Goal: Task Accomplishment & Management: Manage account settings

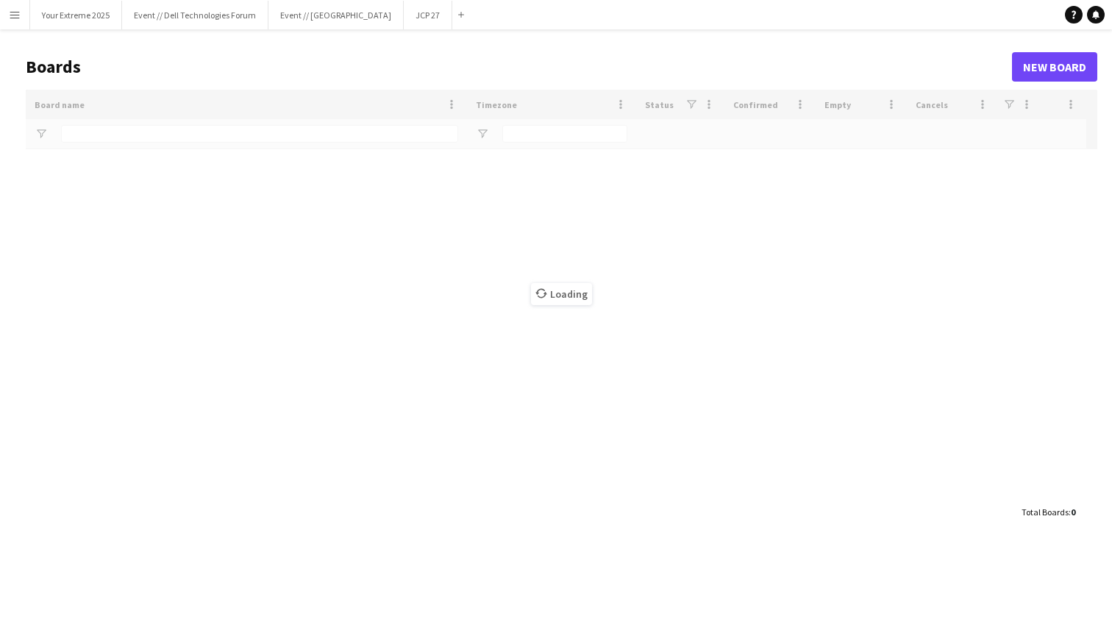
type input "****"
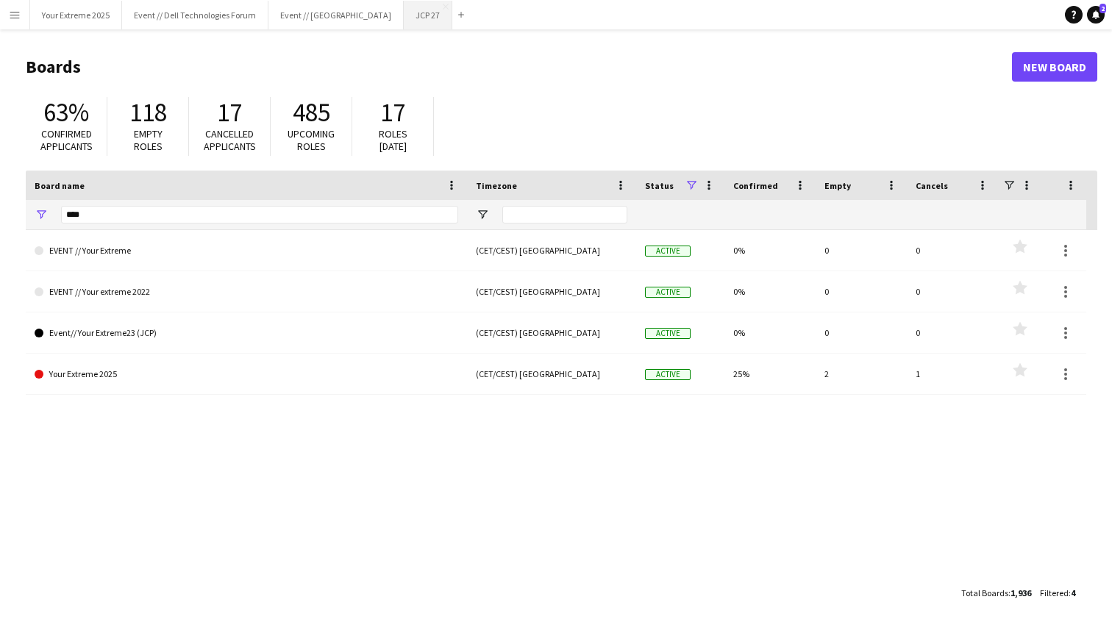
click at [409, 23] on button "JCP 27 Close" at bounding box center [428, 15] width 49 height 29
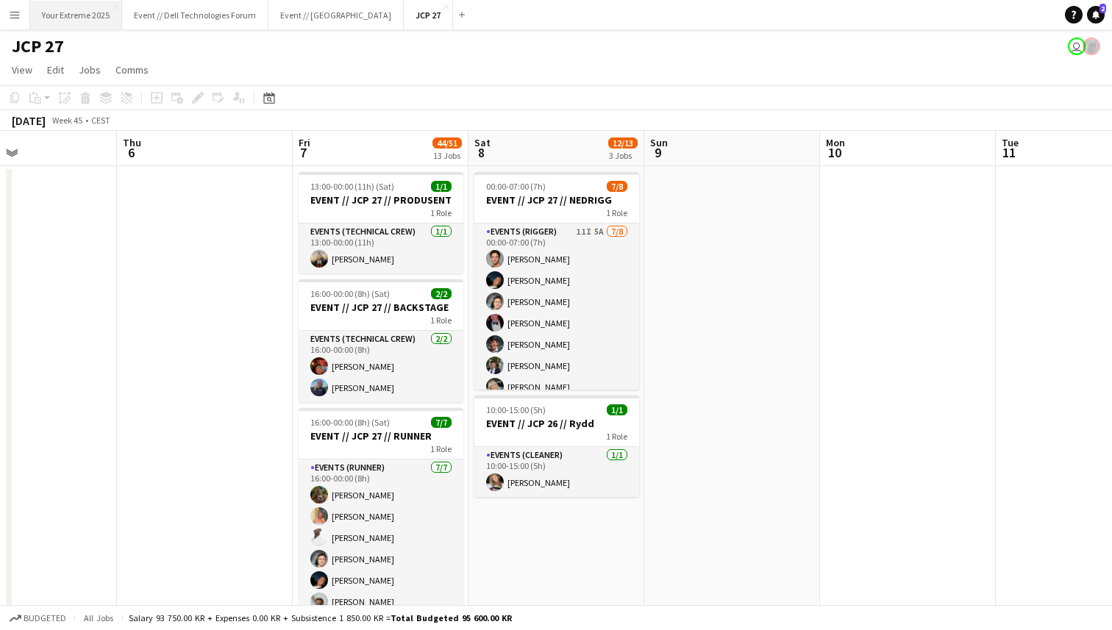
click at [88, 13] on button "Your Extreme 2025 Close" at bounding box center [76, 15] width 92 height 29
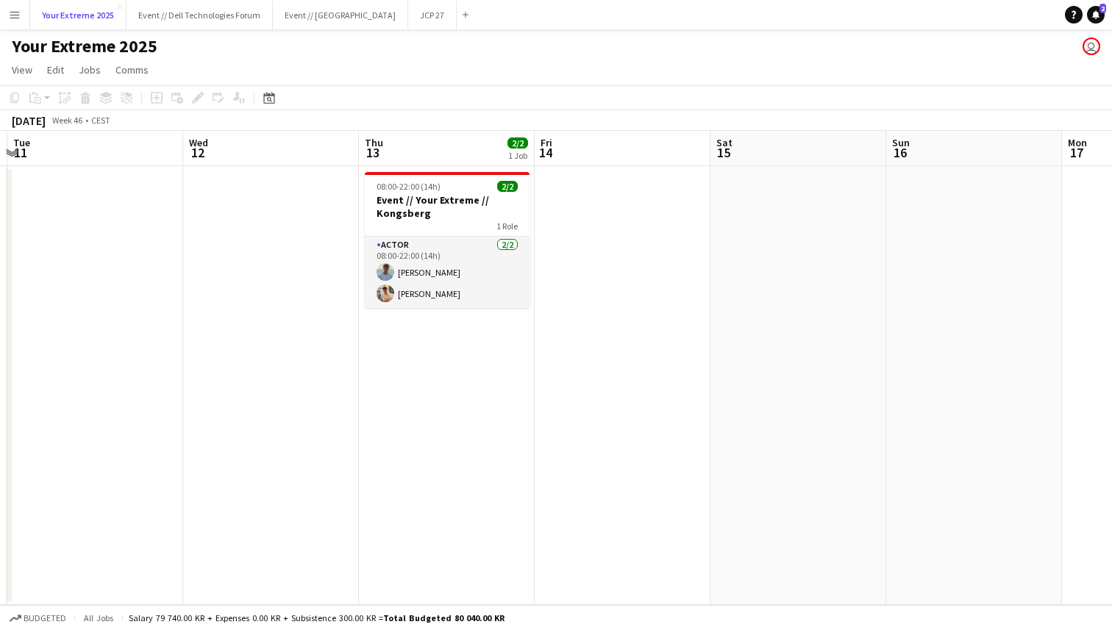
scroll to position [0, 696]
click at [643, 482] on app-date-cell at bounding box center [622, 385] width 176 height 439
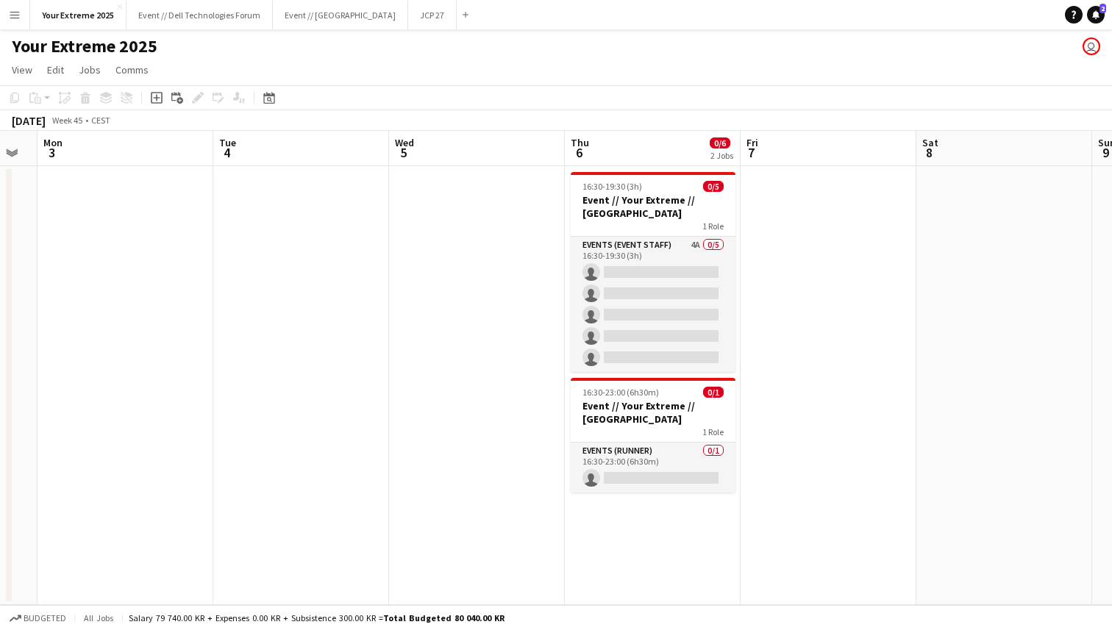
scroll to position [0, 491]
click at [446, 452] on app-date-cell at bounding box center [476, 385] width 176 height 439
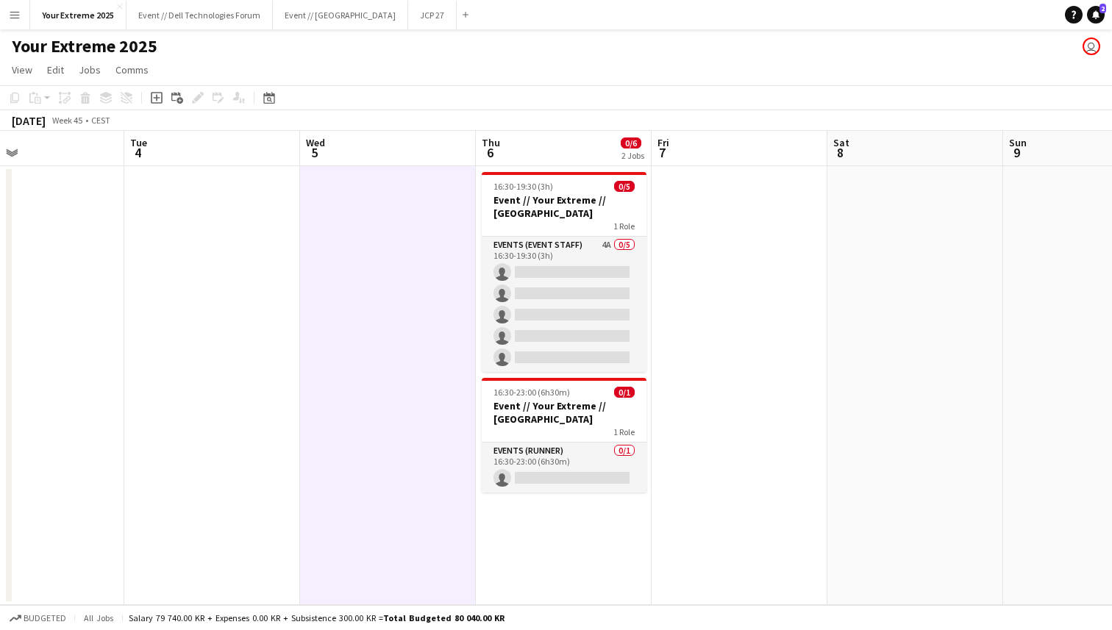
scroll to position [0, 595]
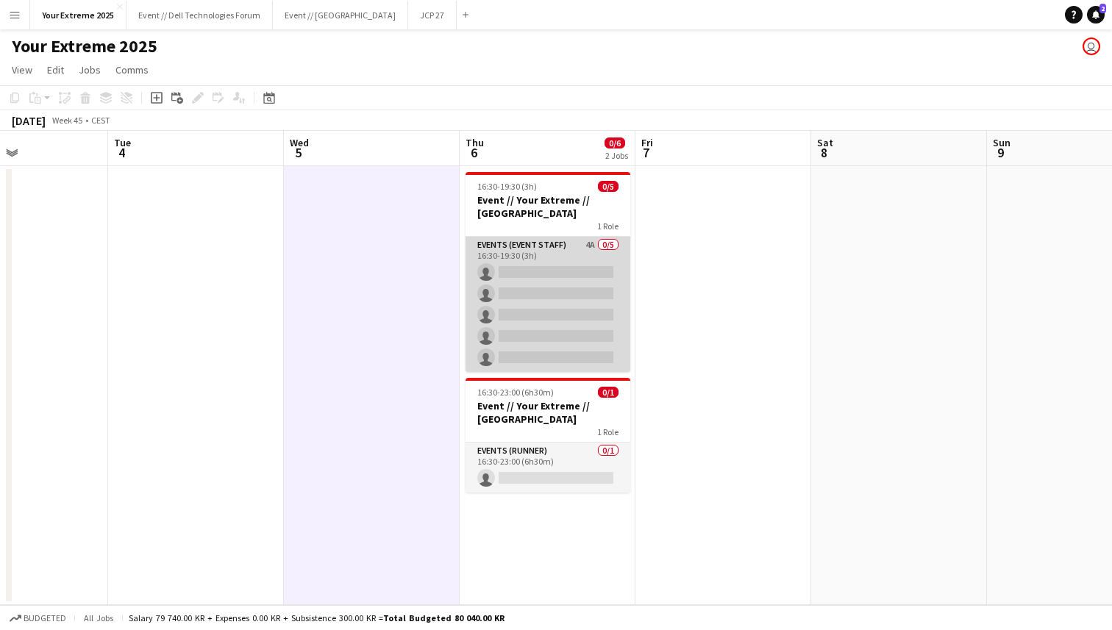
click at [541, 318] on app-card-role "Events (Event Staff) 4A 0/5 16:30-19:30 (3h) single-neutral-actions single-neut…" at bounding box center [548, 304] width 165 height 135
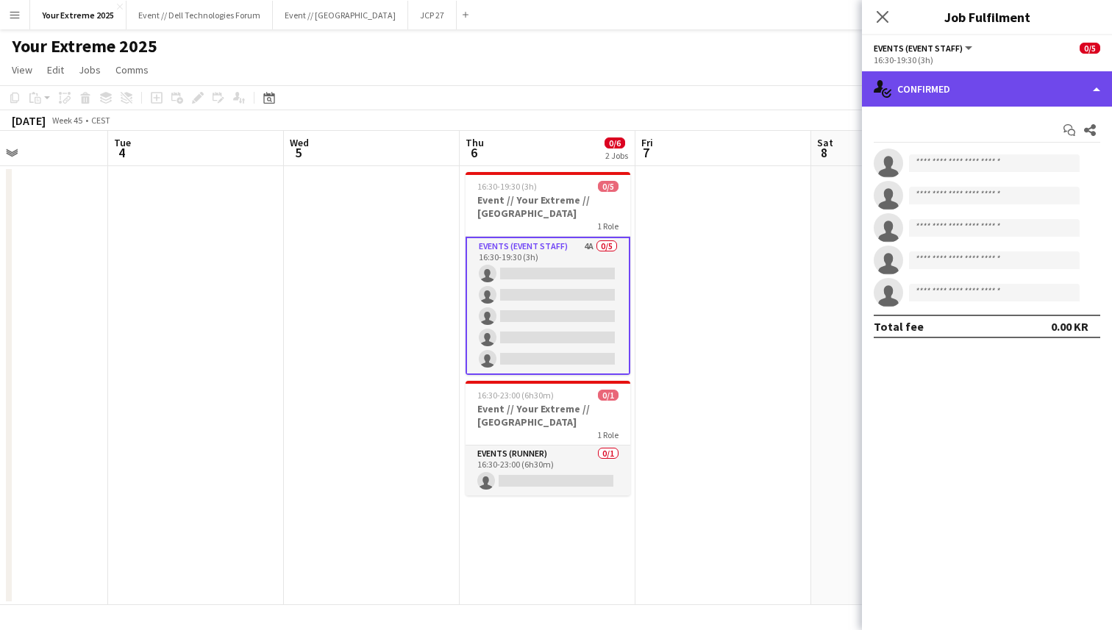
click at [988, 96] on div "single-neutral-actions-check-2 Confirmed" at bounding box center [987, 88] width 250 height 35
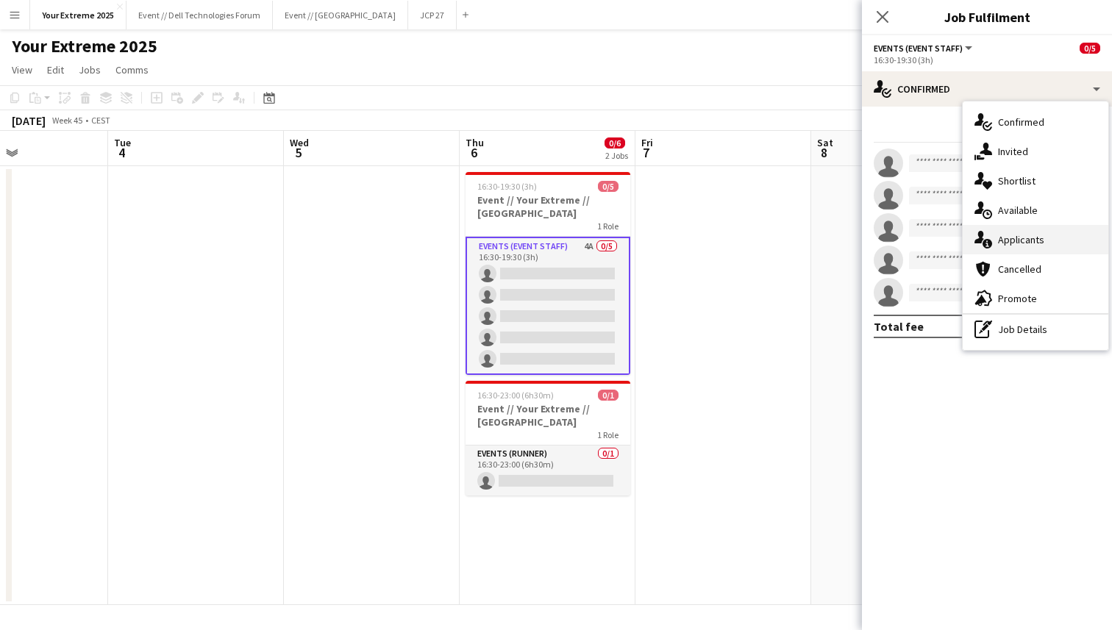
click at [1024, 235] on span "Applicants" at bounding box center [1021, 239] width 46 height 13
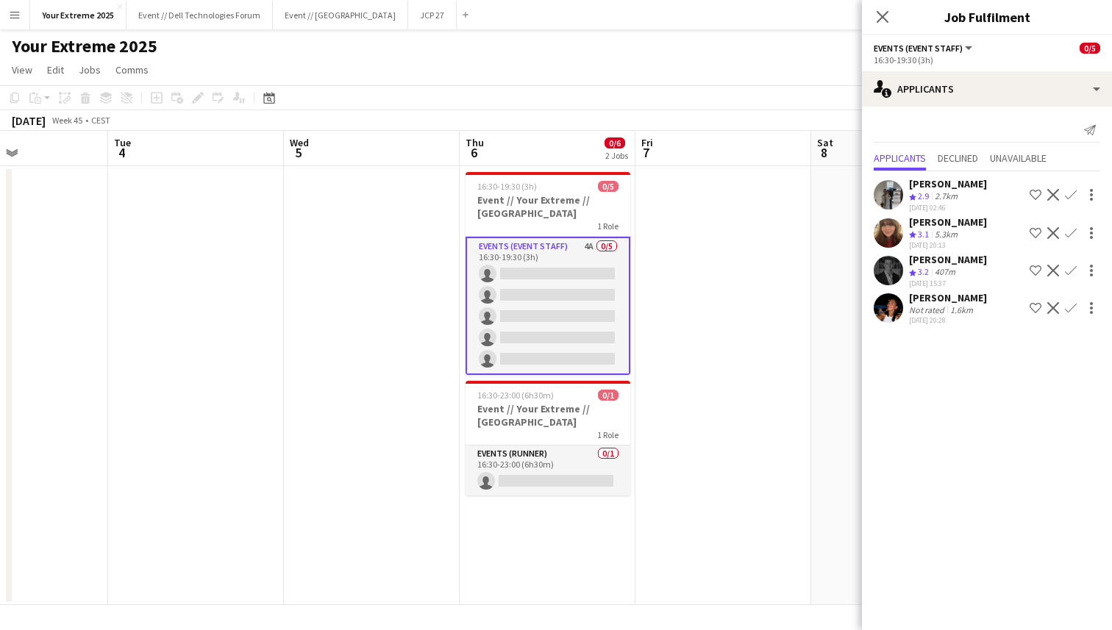
click at [886, 266] on app-user-avatar at bounding box center [888, 270] width 29 height 29
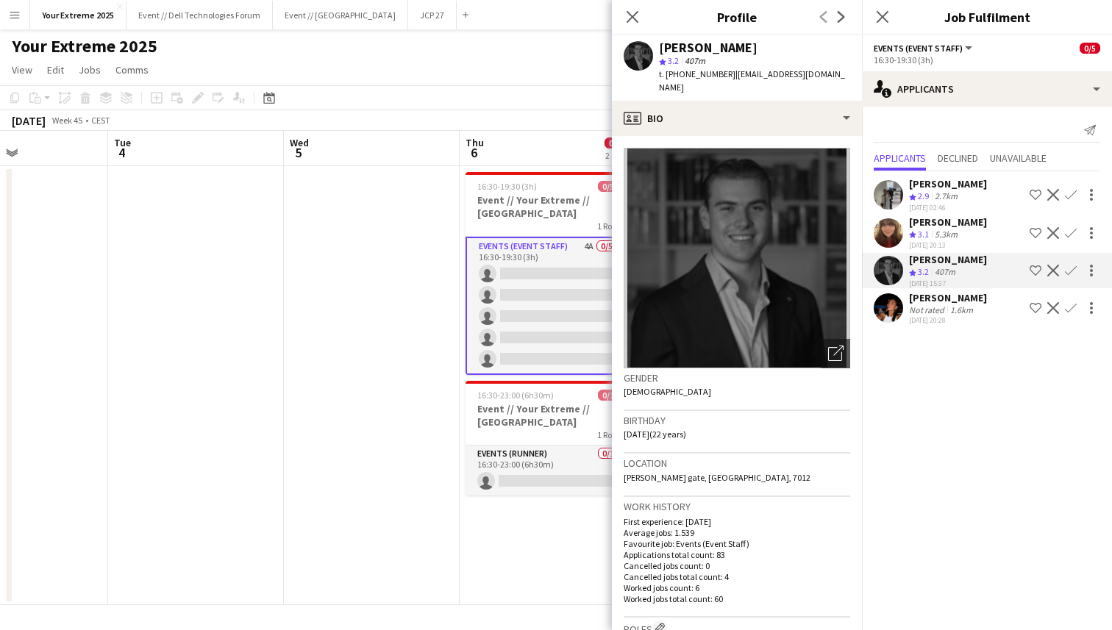
click at [885, 315] on app-user-avatar at bounding box center [888, 307] width 29 height 29
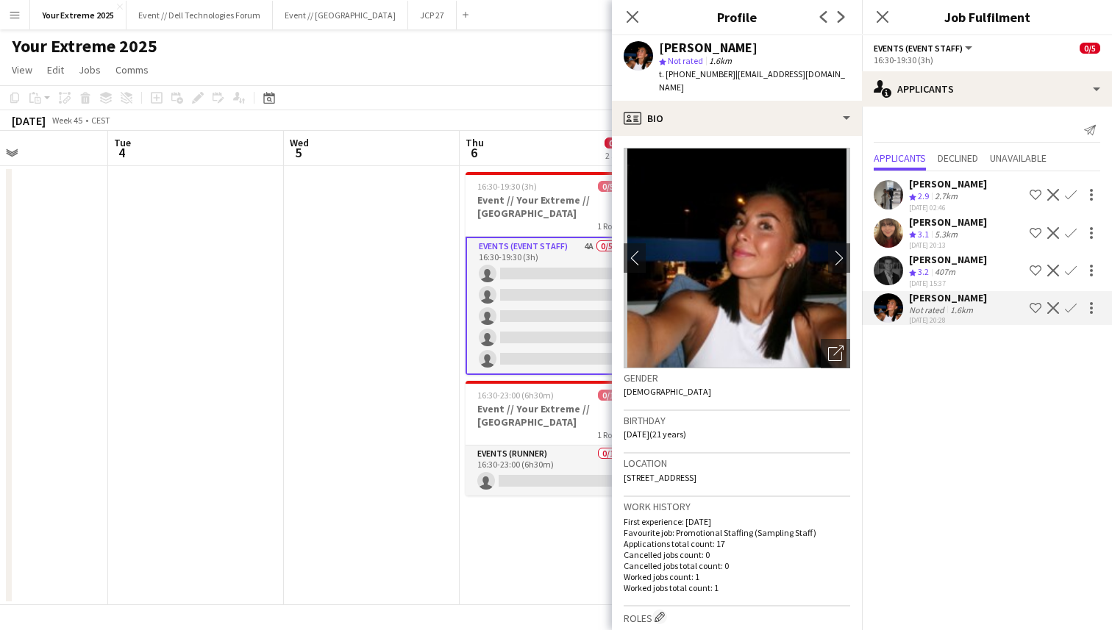
click at [888, 229] on app-user-avatar at bounding box center [888, 232] width 29 height 29
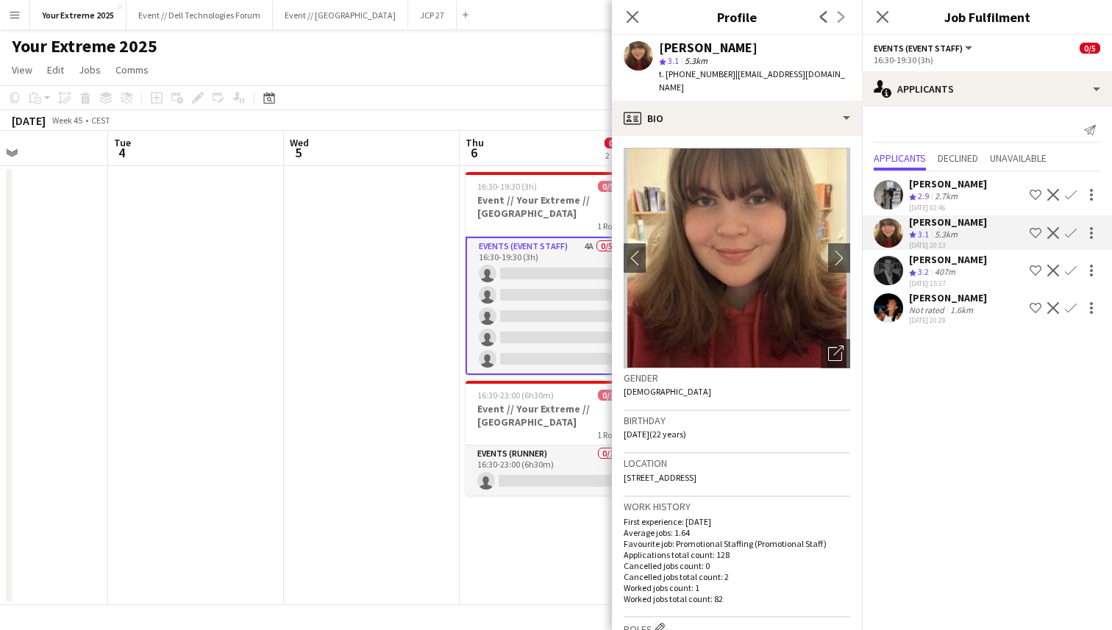
click at [888, 195] on app-user-avatar at bounding box center [888, 194] width 29 height 29
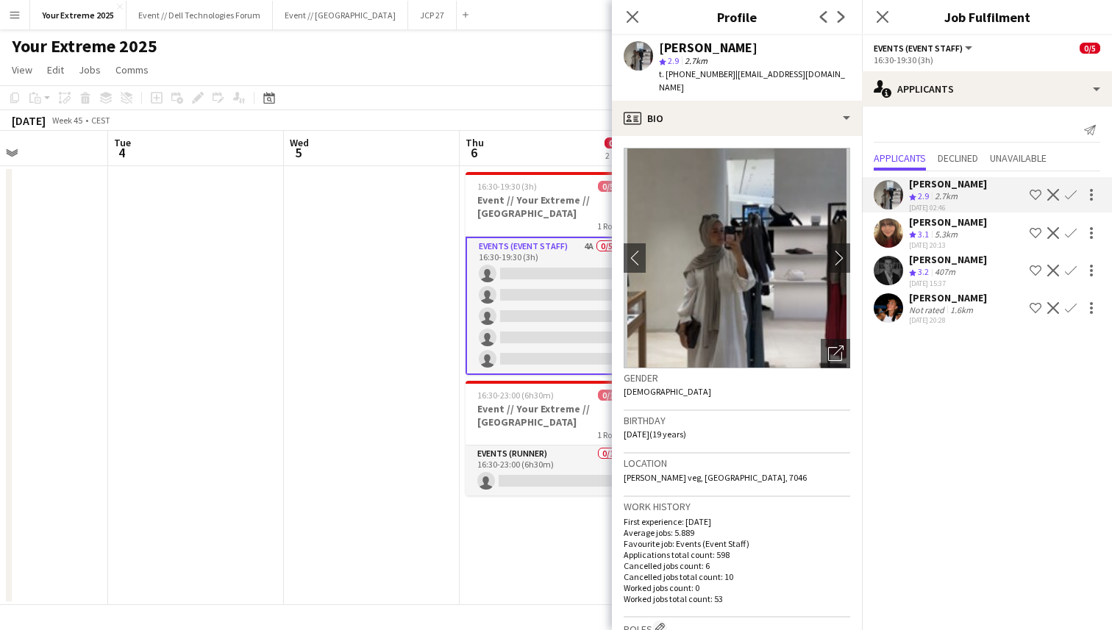
click at [887, 233] on app-user-avatar at bounding box center [888, 232] width 29 height 29
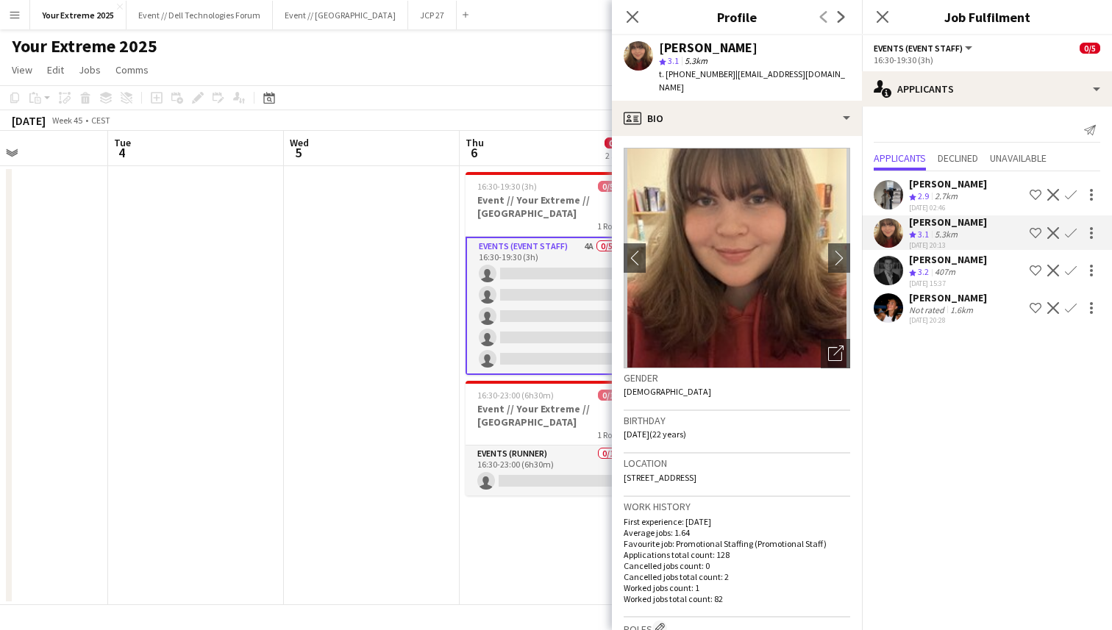
click at [888, 261] on app-user-avatar at bounding box center [888, 270] width 29 height 29
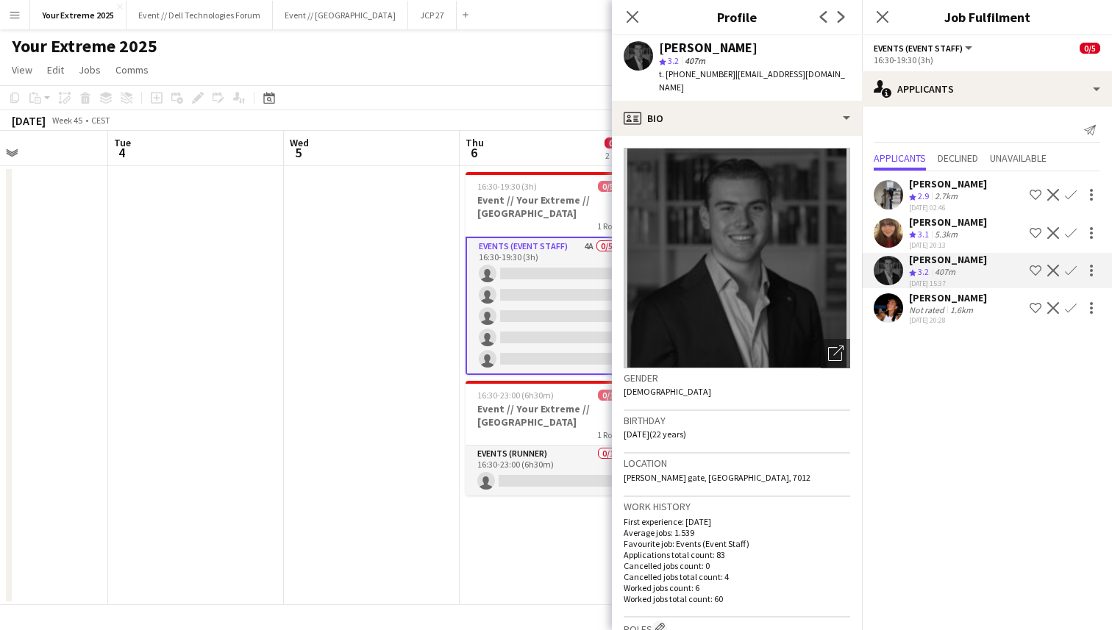
click at [888, 306] on app-user-avatar at bounding box center [888, 307] width 29 height 29
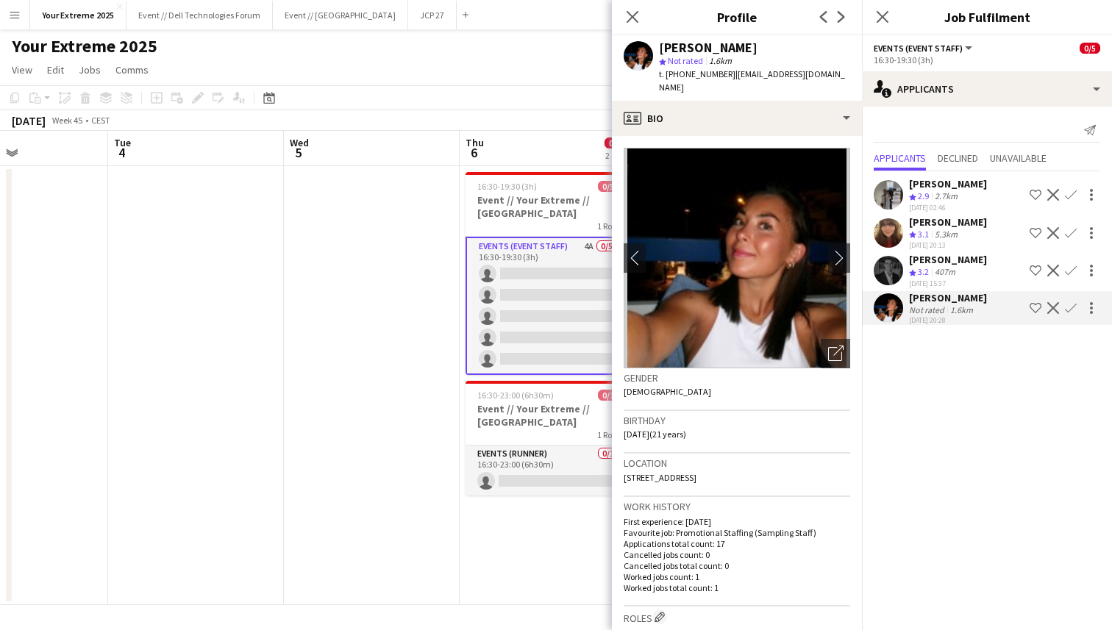
click at [1069, 313] on app-icon "Confirm" at bounding box center [1071, 308] width 12 height 12
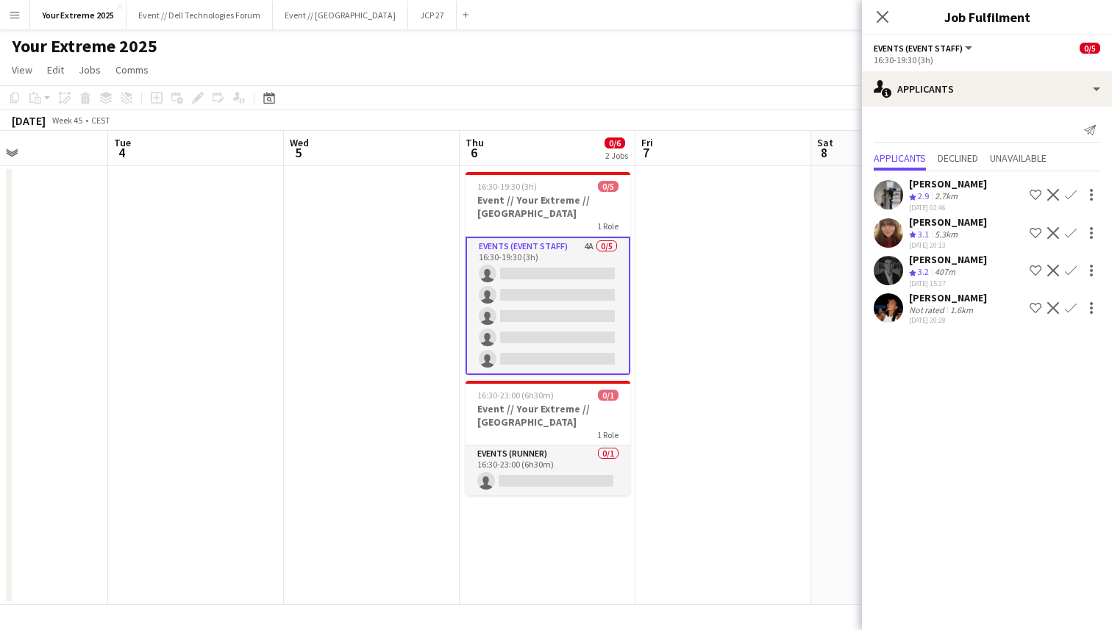
click at [1069, 313] on app-icon "Confirm" at bounding box center [1071, 308] width 12 height 12
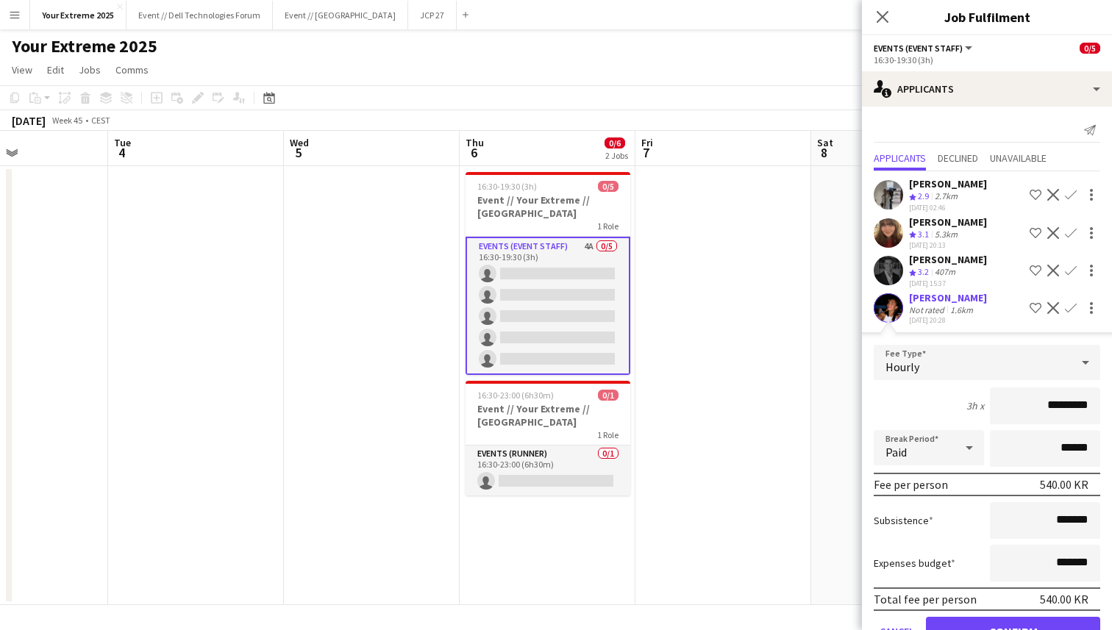
scroll to position [55, 0]
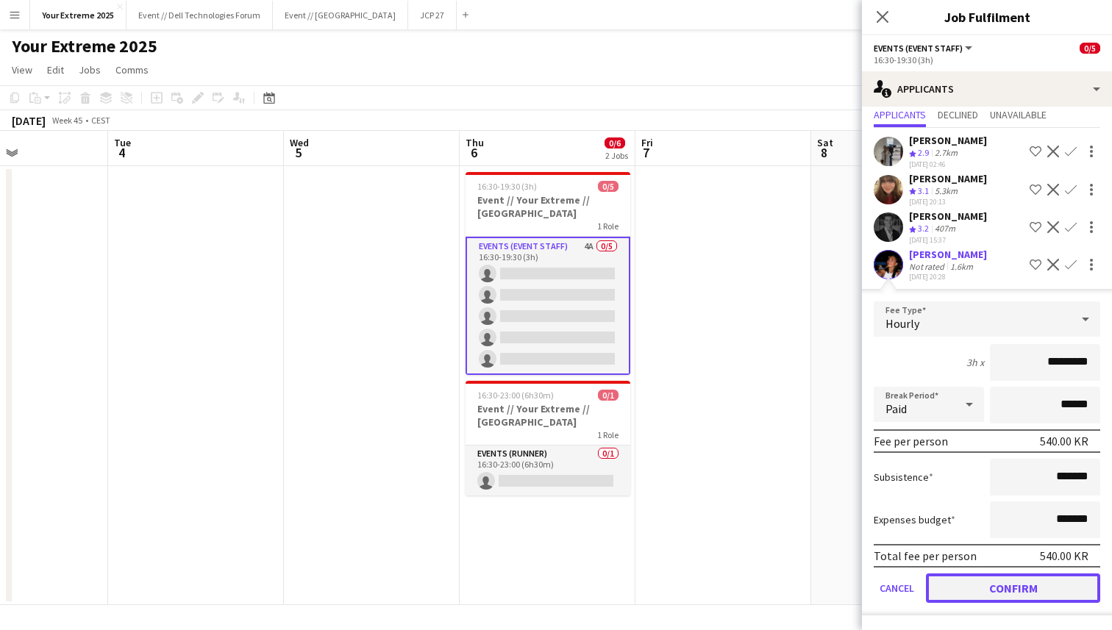
click at [1003, 588] on button "Confirm" at bounding box center [1013, 588] width 174 height 29
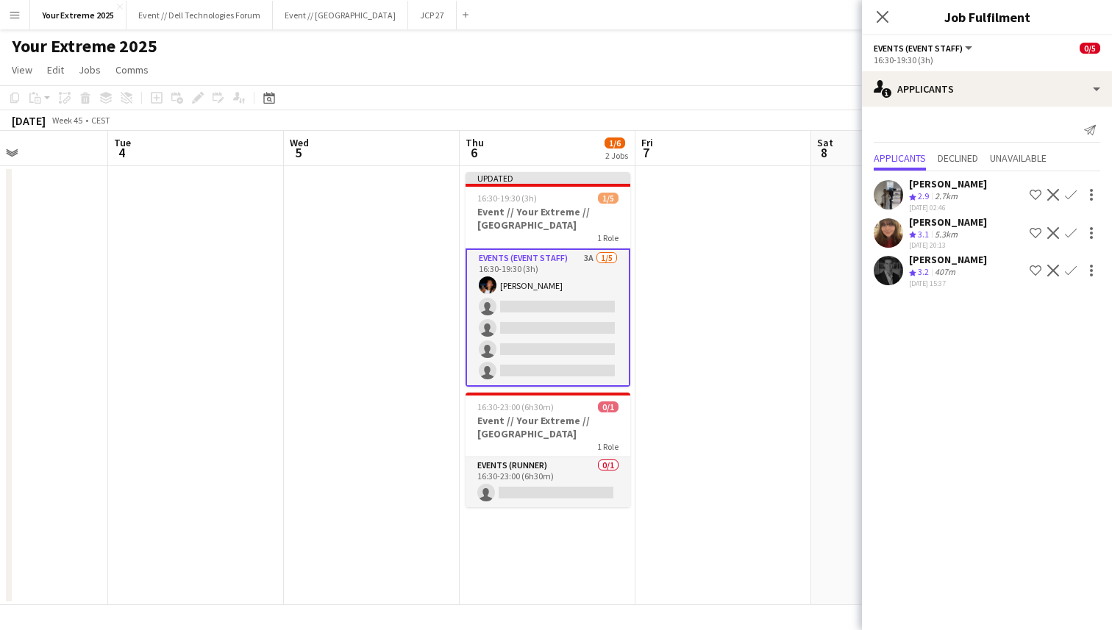
scroll to position [0, 0]
click at [1068, 265] on app-icon "Confirm" at bounding box center [1071, 271] width 12 height 12
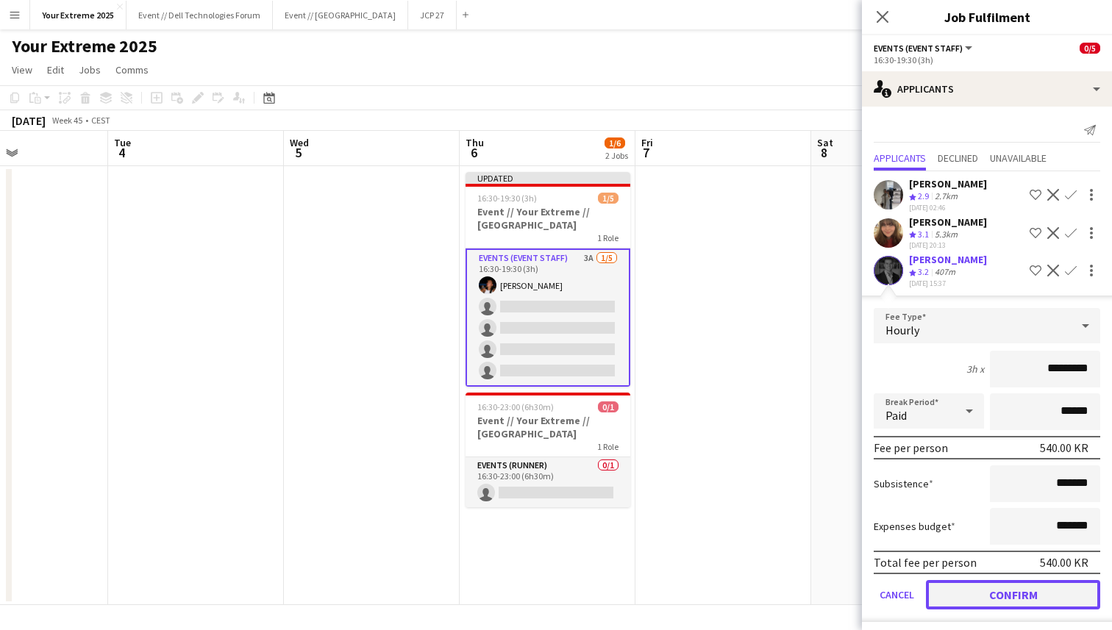
click at [1013, 594] on button "Confirm" at bounding box center [1013, 594] width 174 height 29
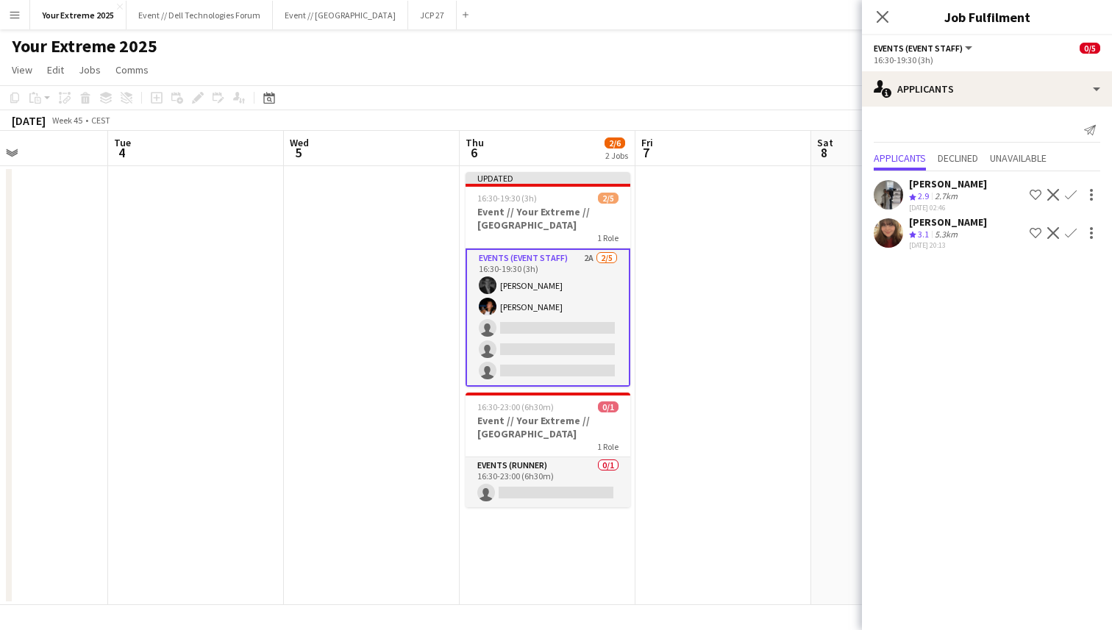
click at [881, 226] on app-user-avatar at bounding box center [888, 232] width 29 height 29
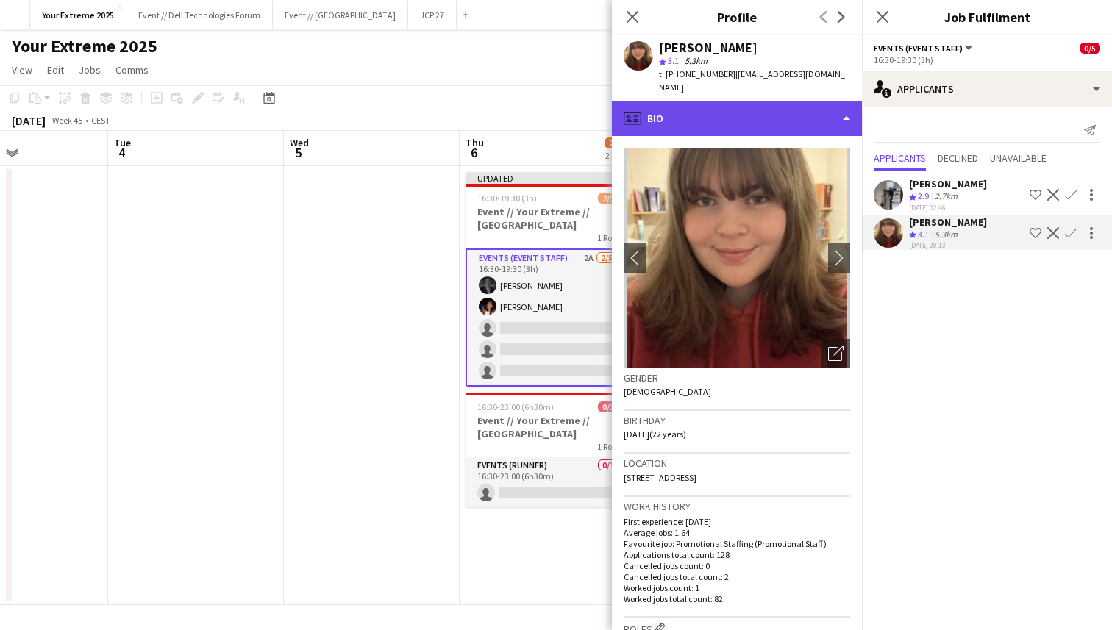
click at [809, 110] on div "profile Bio" at bounding box center [737, 118] width 250 height 35
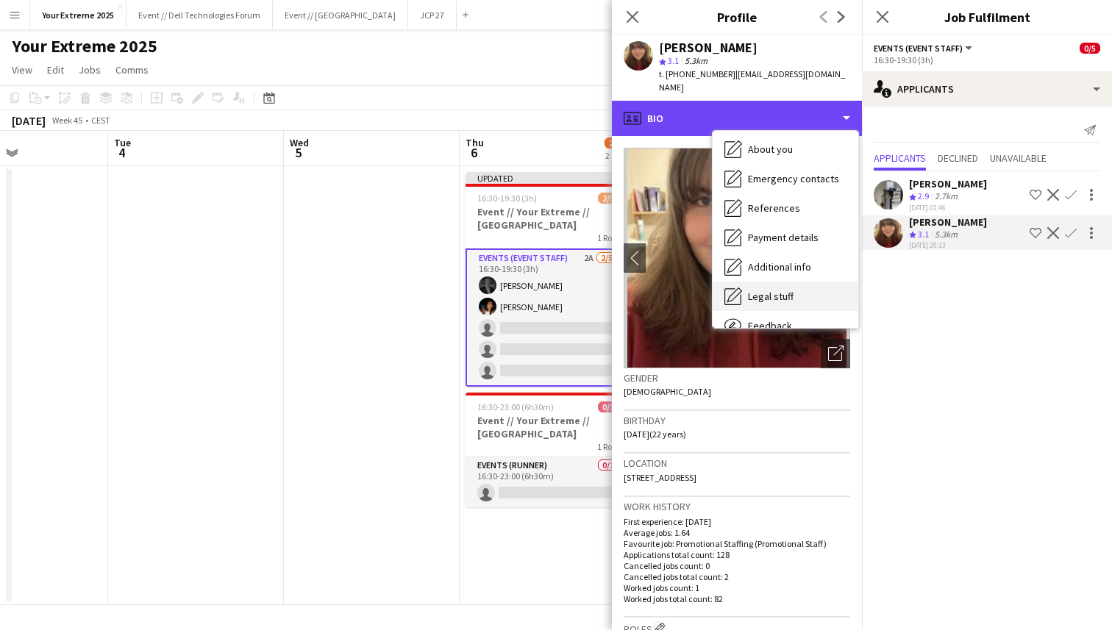
scroll to position [130, 0]
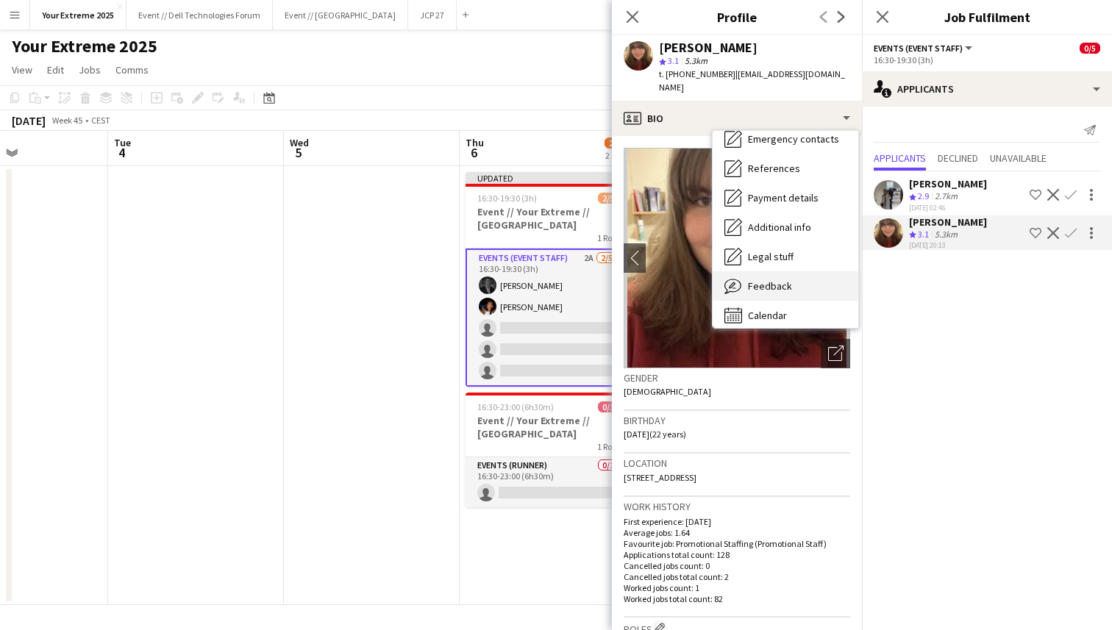
click at [797, 271] on div "Feedback Feedback" at bounding box center [786, 285] width 146 height 29
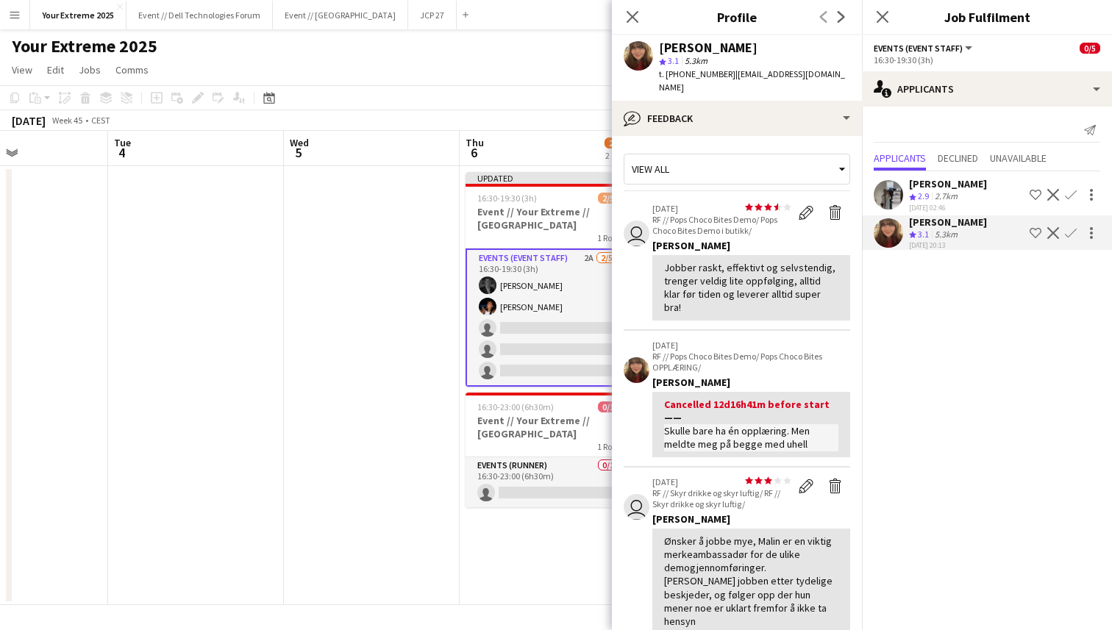
click at [1071, 234] on app-icon "Confirm" at bounding box center [1071, 233] width 12 height 12
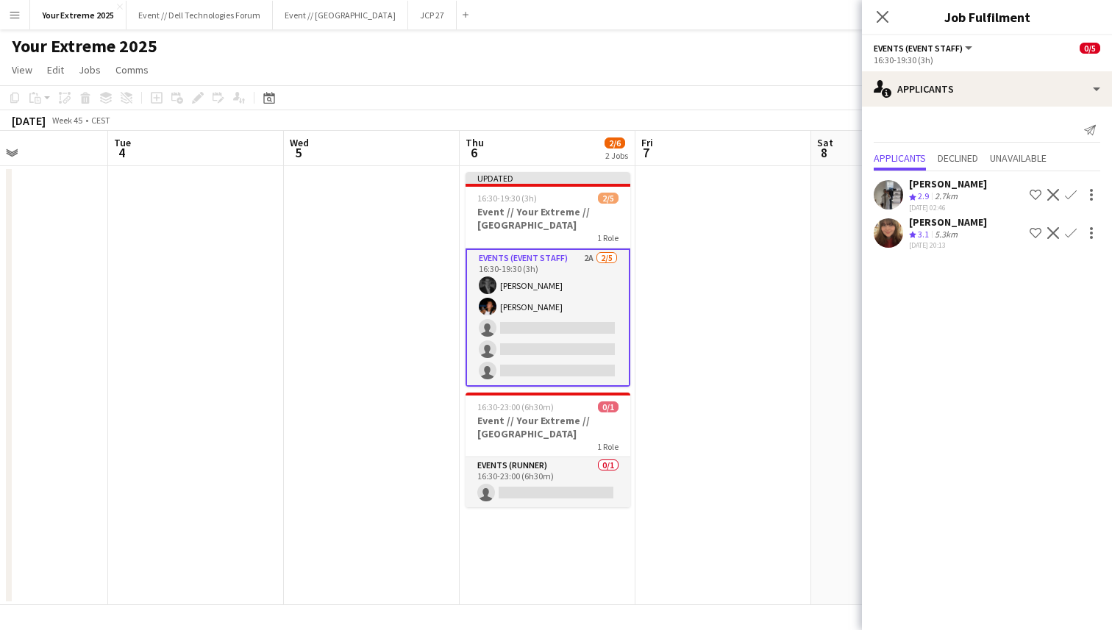
click at [1071, 234] on app-icon "Confirm" at bounding box center [1071, 233] width 12 height 12
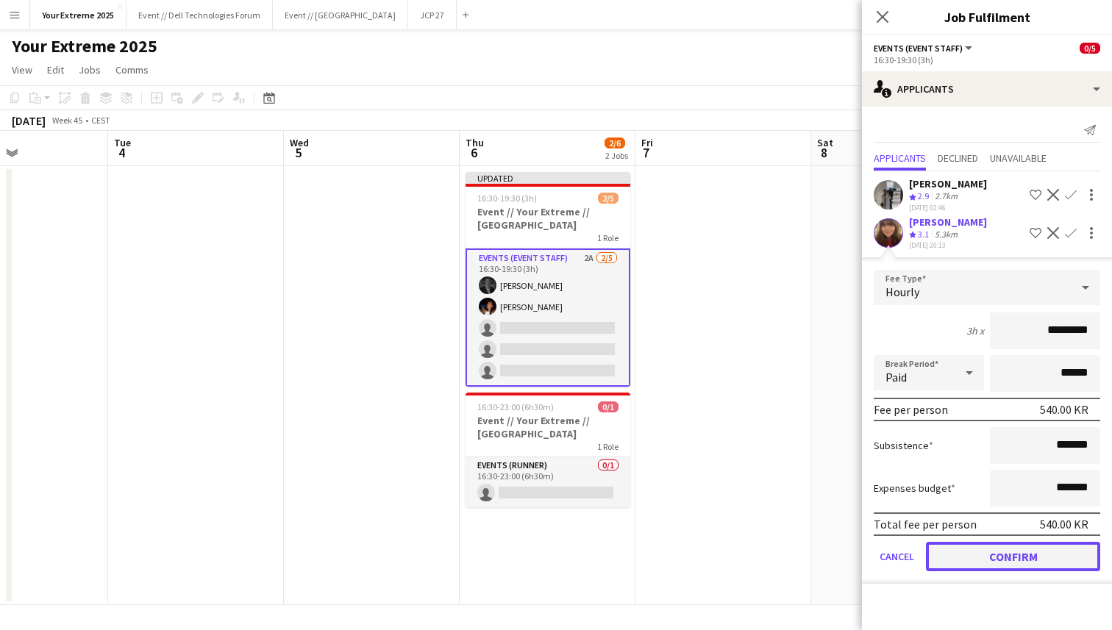
click at [1025, 555] on button "Confirm" at bounding box center [1013, 556] width 174 height 29
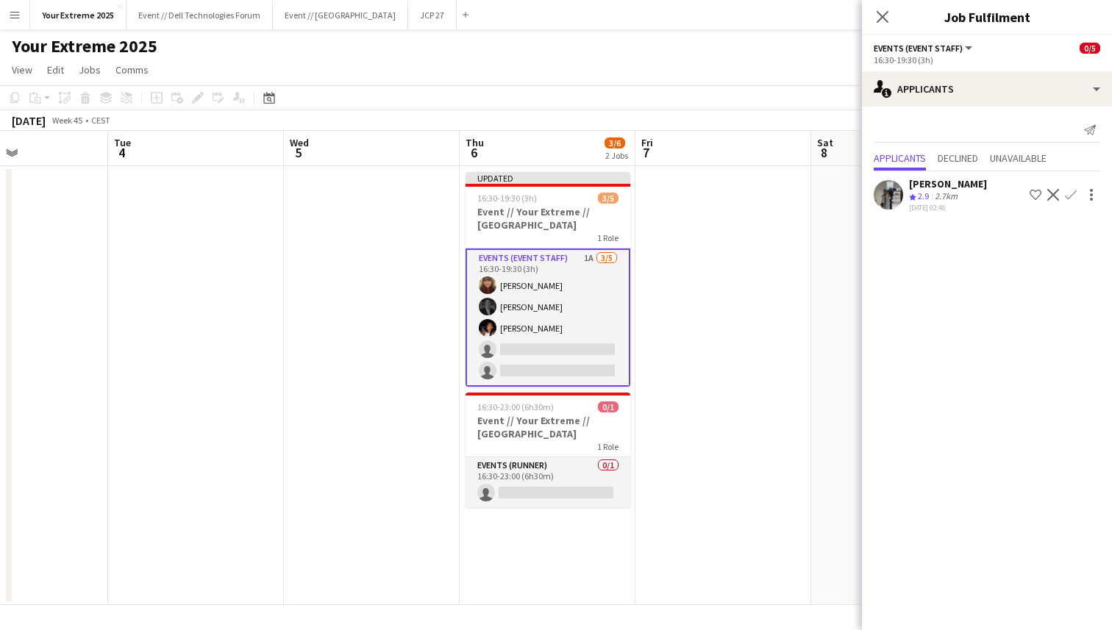
click at [892, 193] on app-user-avatar at bounding box center [888, 194] width 29 height 29
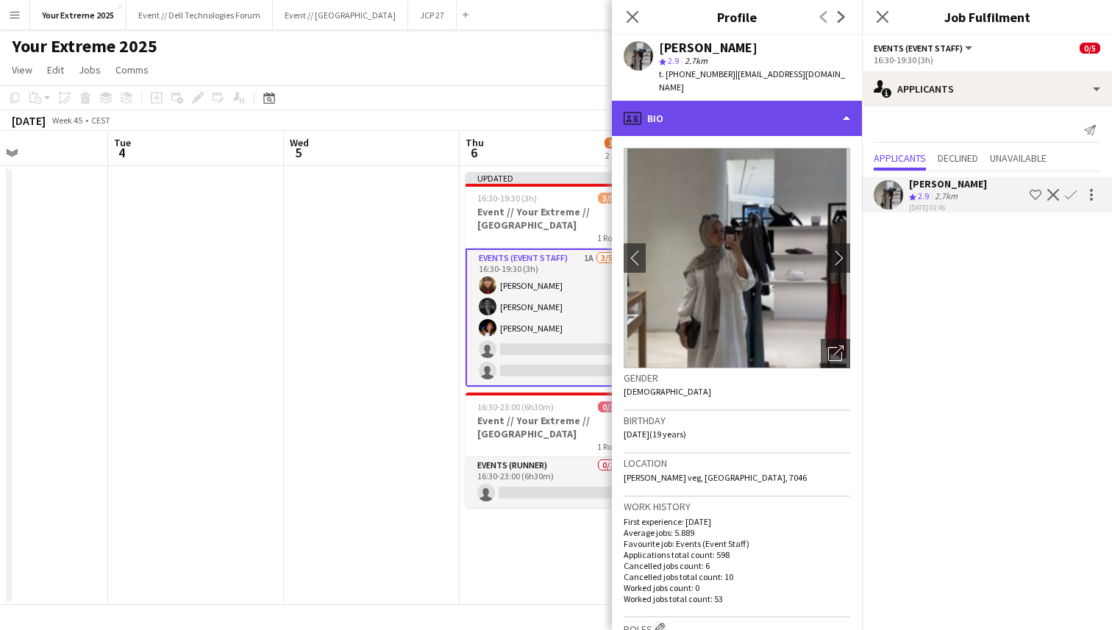
click at [805, 101] on div "profile Bio" at bounding box center [737, 118] width 250 height 35
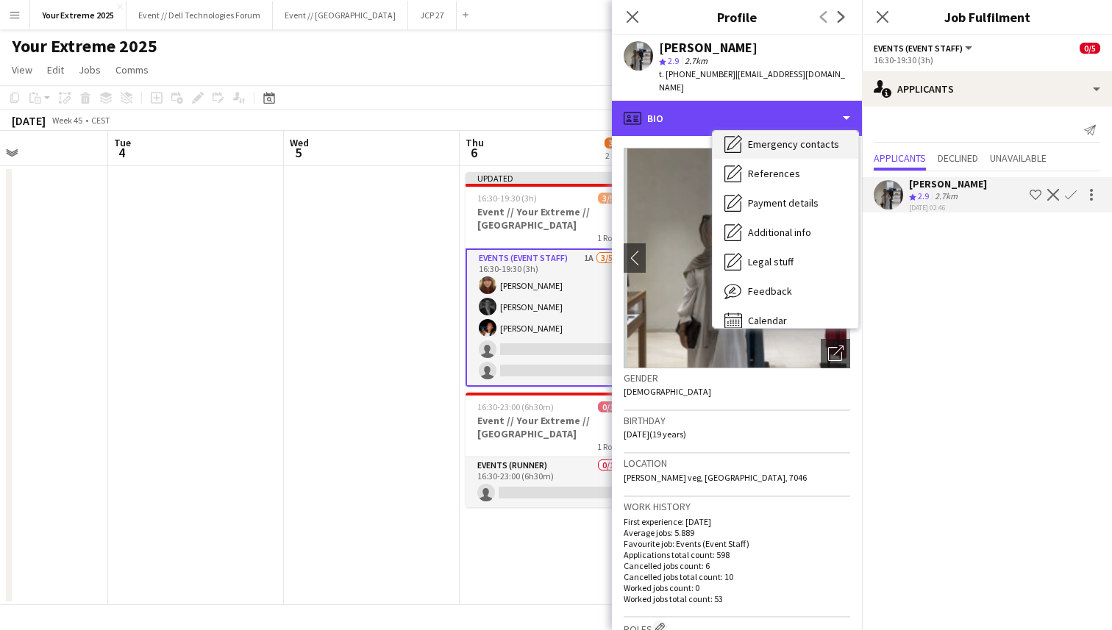
scroll to position [134, 0]
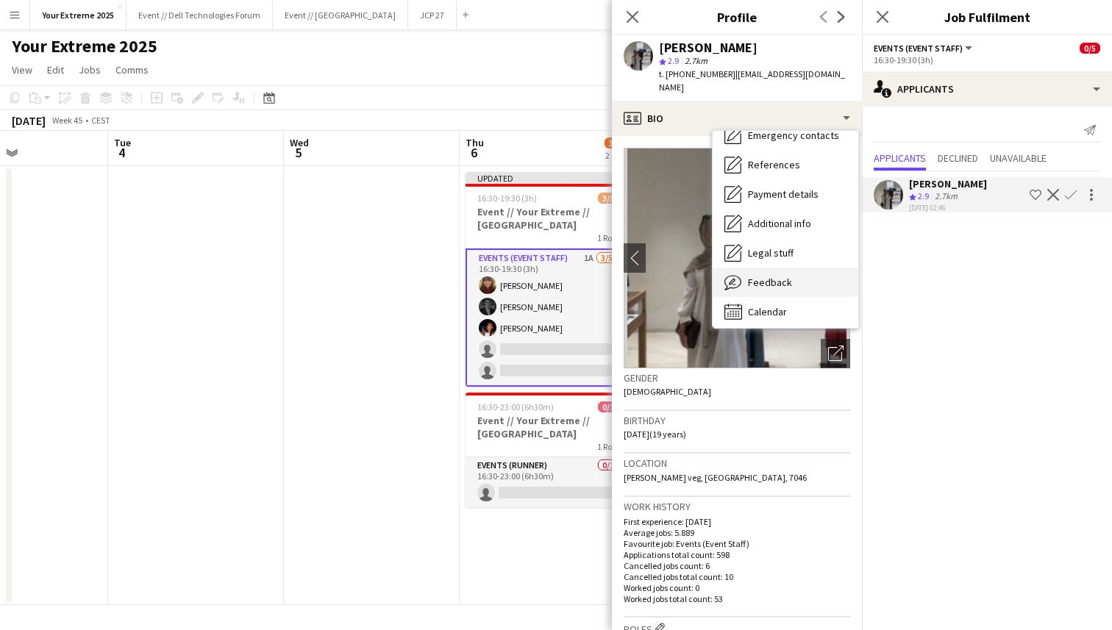
click at [781, 276] on span "Feedback" at bounding box center [770, 282] width 44 height 13
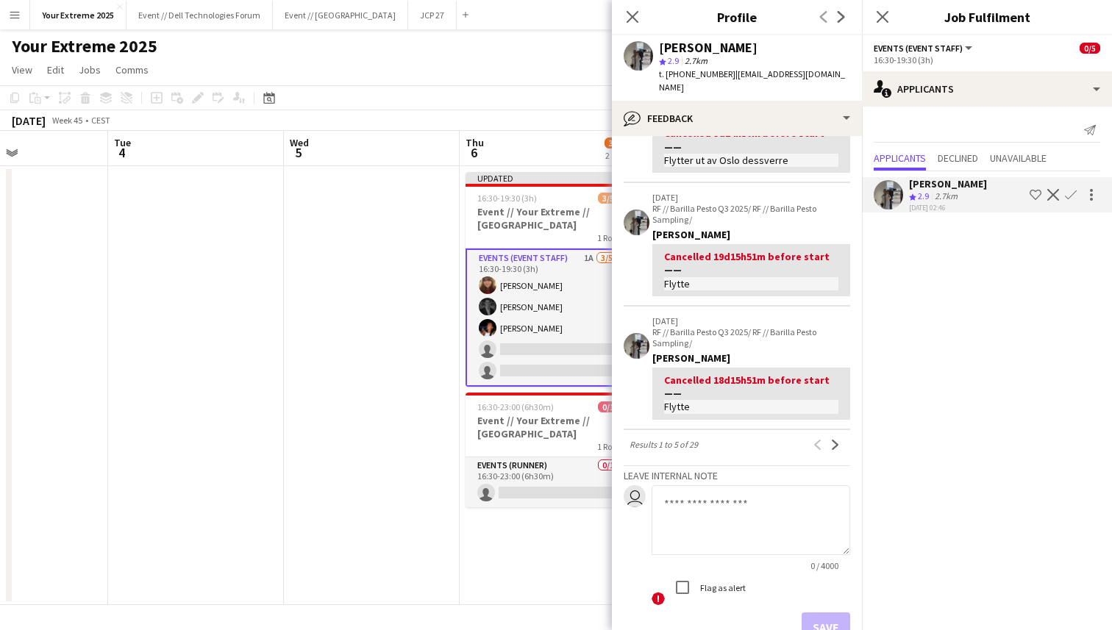
scroll to position [383, 0]
click at [833, 438] on app-icon "Next" at bounding box center [835, 443] width 10 height 10
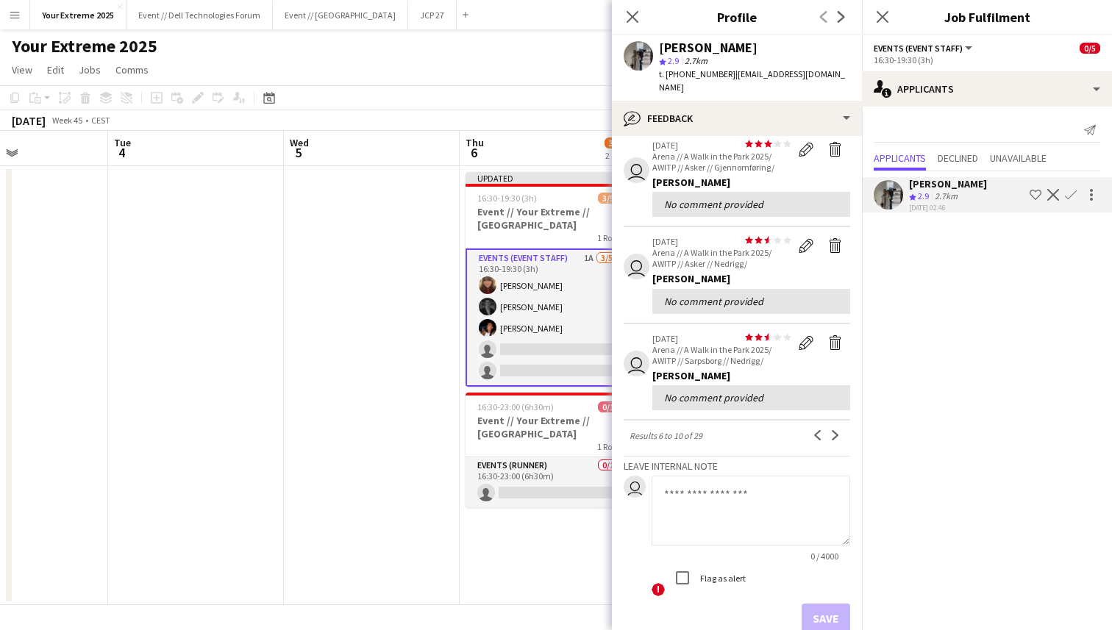
scroll to position [321, 0]
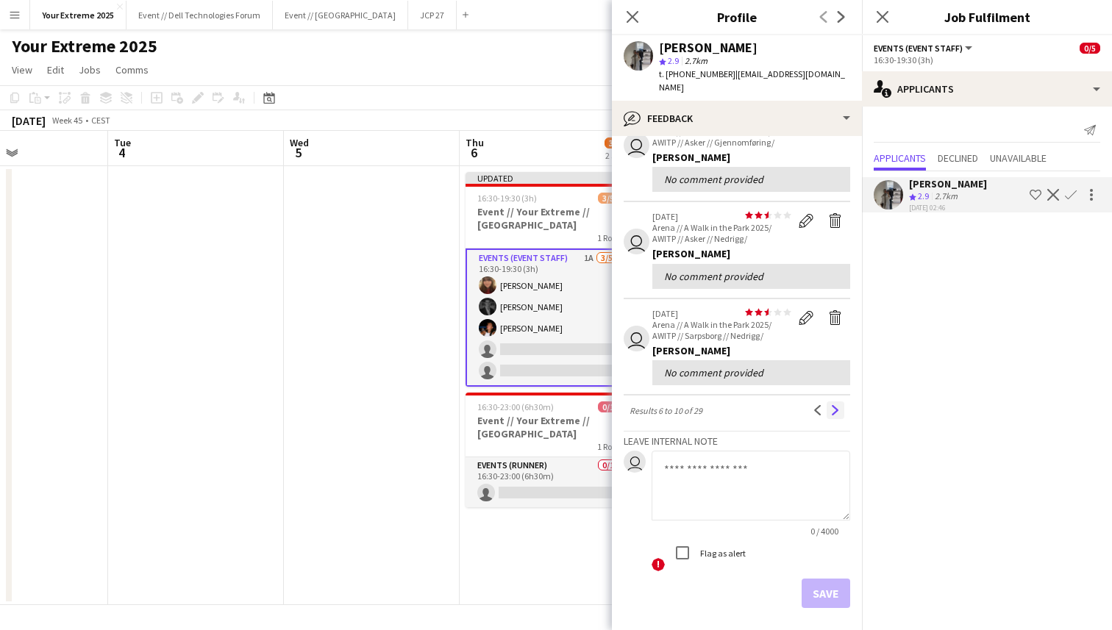
click at [838, 405] on app-icon "Next" at bounding box center [835, 410] width 10 height 10
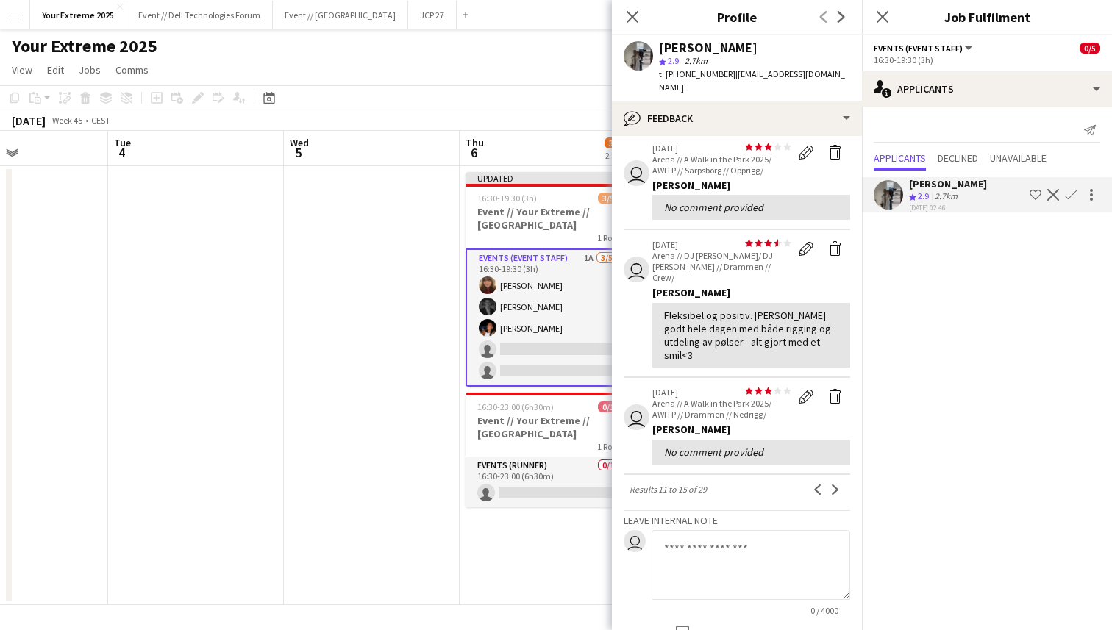
scroll to position [286, 0]
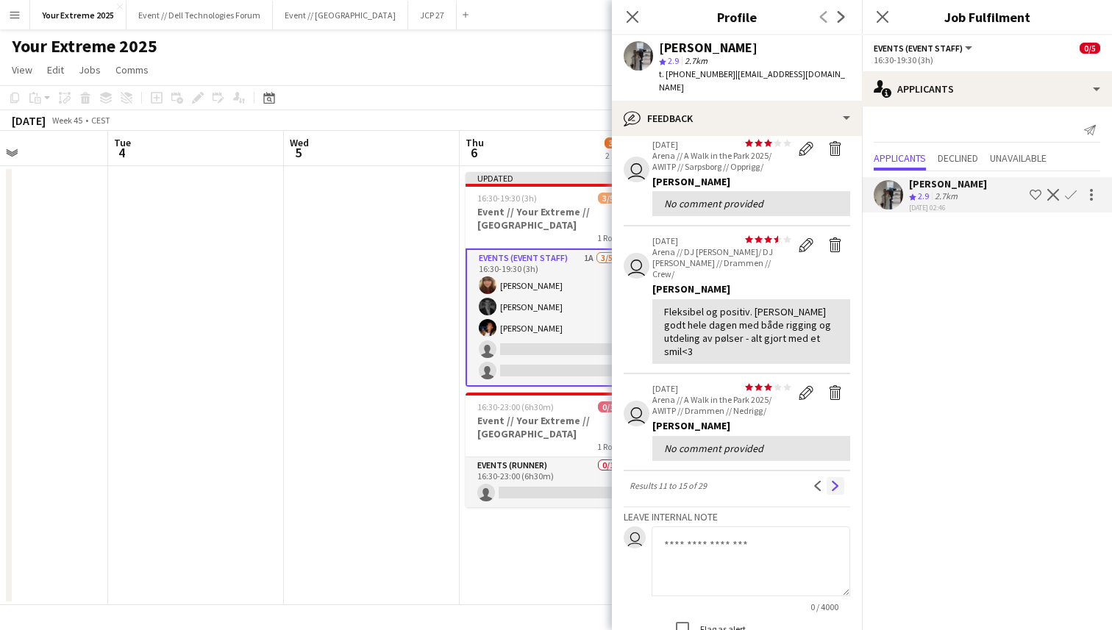
click at [836, 481] on app-icon "Next" at bounding box center [835, 486] width 10 height 10
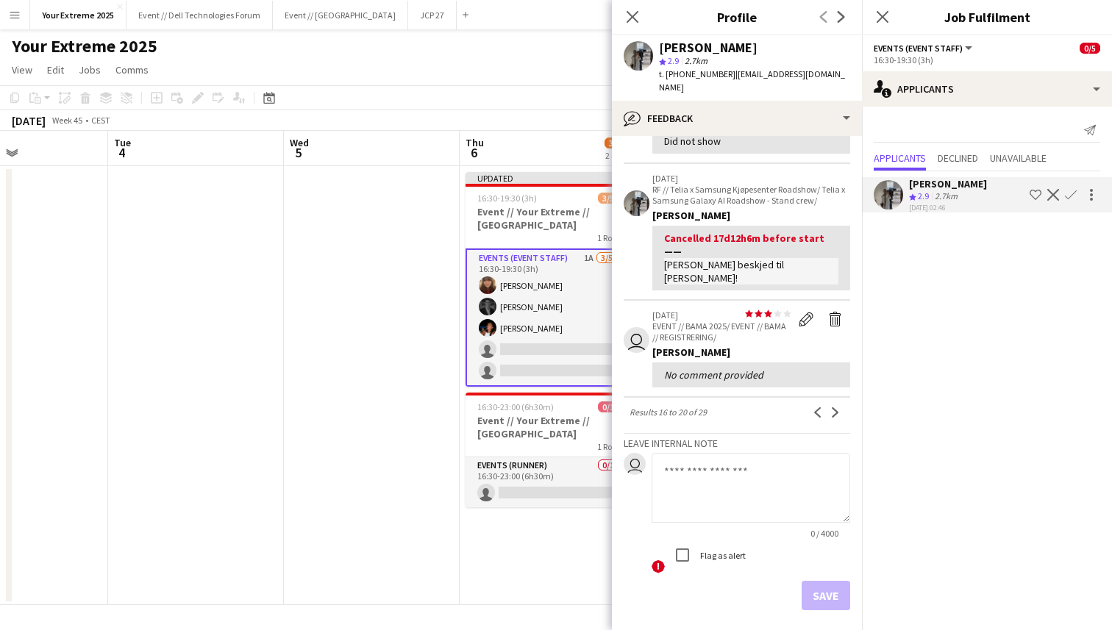
scroll to position [396, 0]
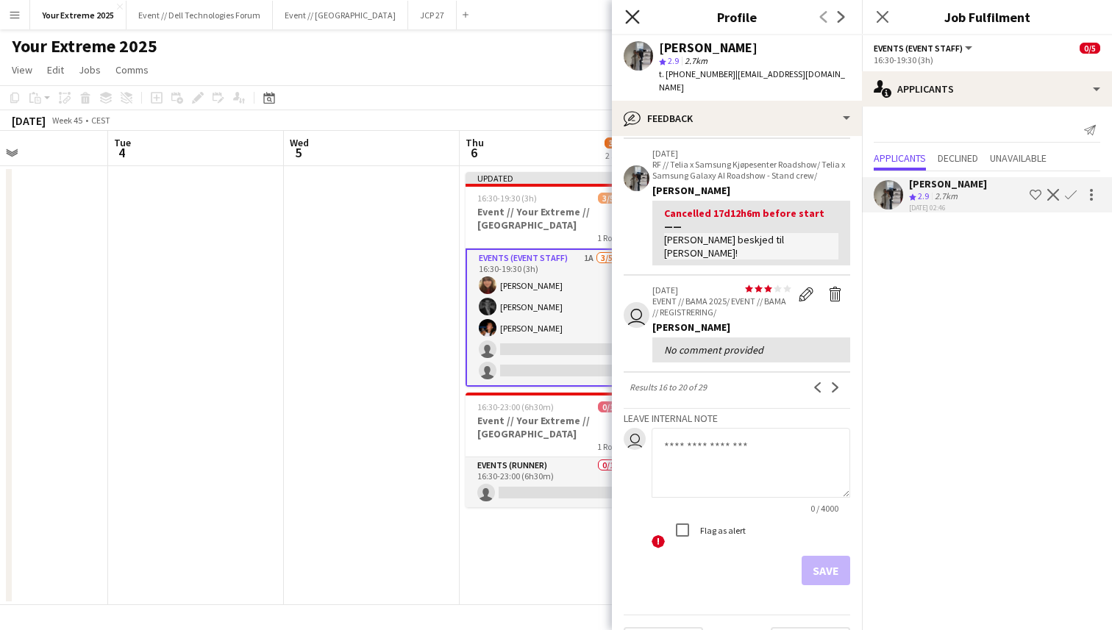
click at [633, 23] on icon "Close pop-in" at bounding box center [632, 17] width 14 height 14
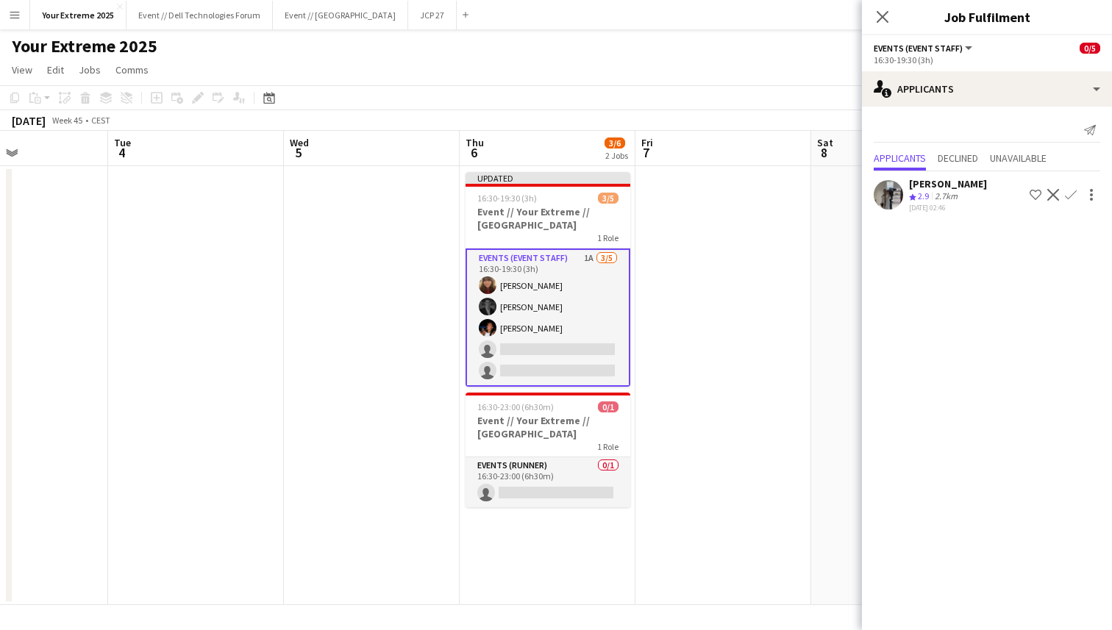
click at [722, 263] on app-date-cell at bounding box center [723, 385] width 176 height 439
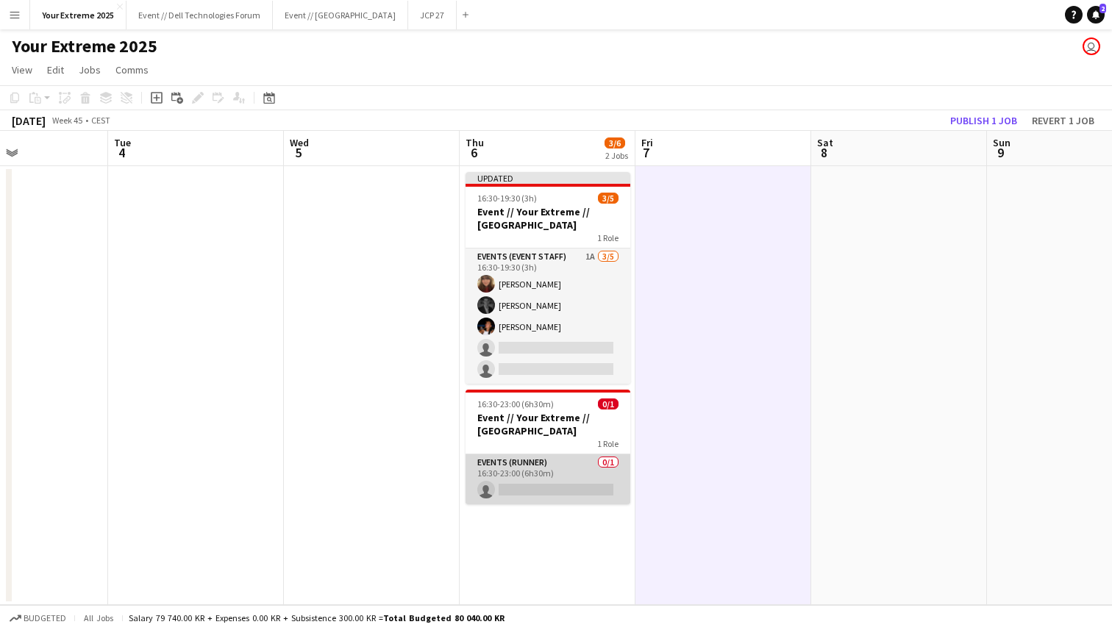
click at [544, 481] on app-card-role "Events (Runner) 0/1 16:30-23:00 (6h30m) single-neutral-actions" at bounding box center [548, 480] width 165 height 50
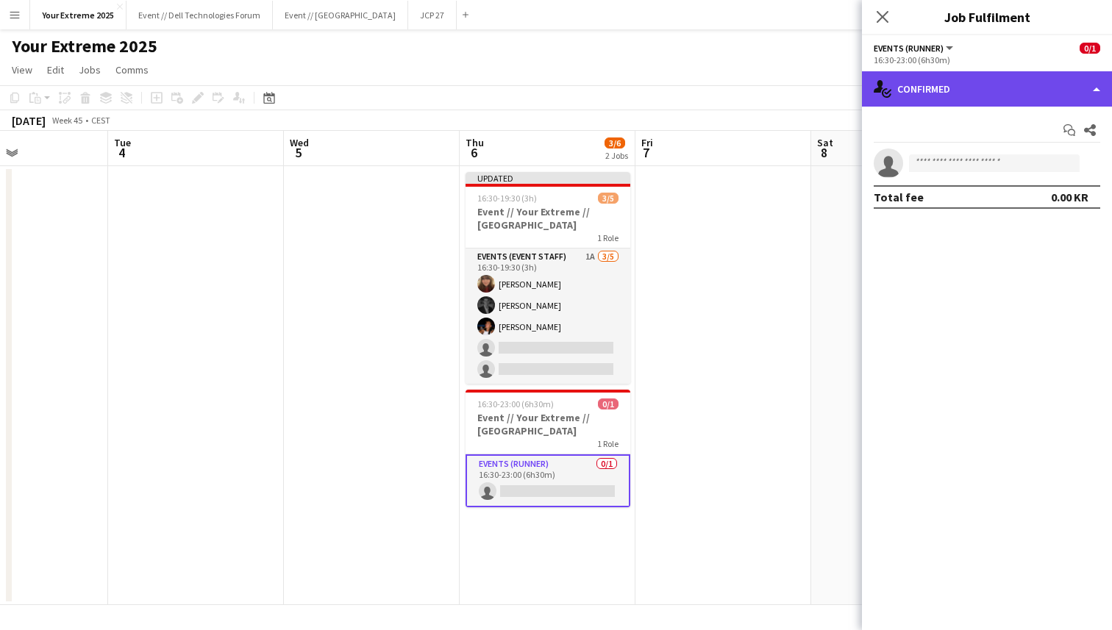
click at [1027, 90] on div "single-neutral-actions-check-2 Confirmed" at bounding box center [987, 88] width 250 height 35
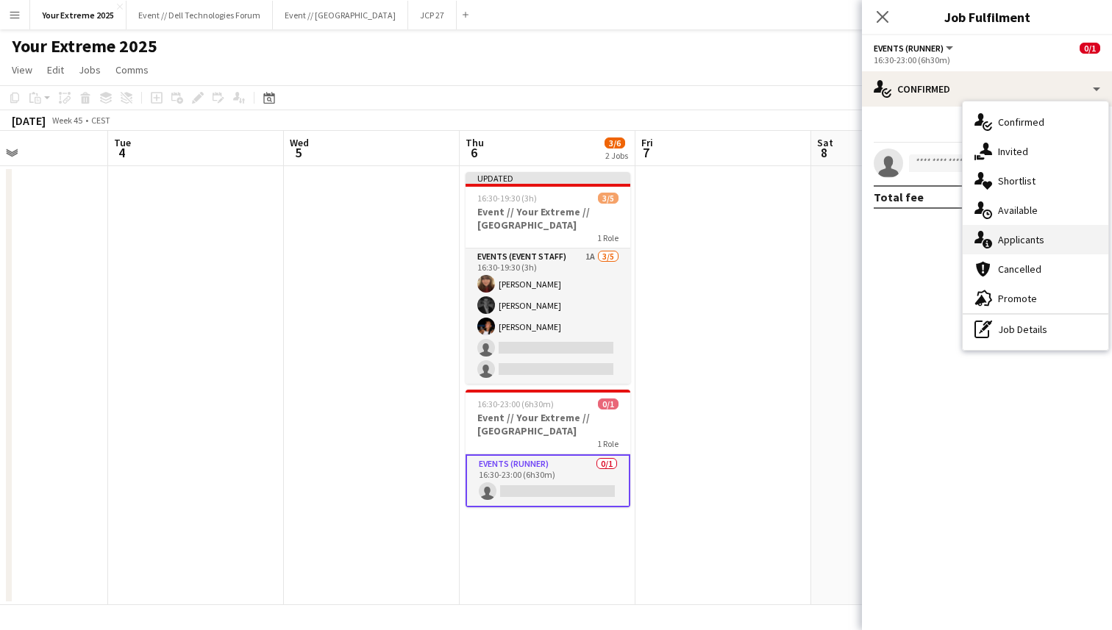
click at [1036, 244] on span "Applicants" at bounding box center [1021, 239] width 46 height 13
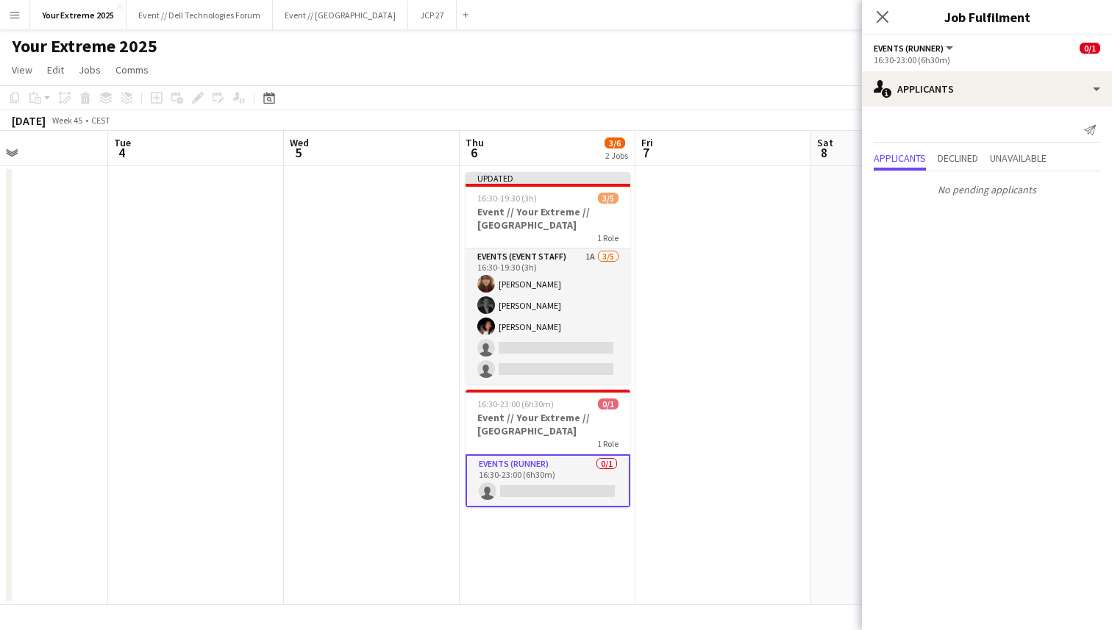
click at [759, 277] on app-date-cell at bounding box center [723, 385] width 176 height 439
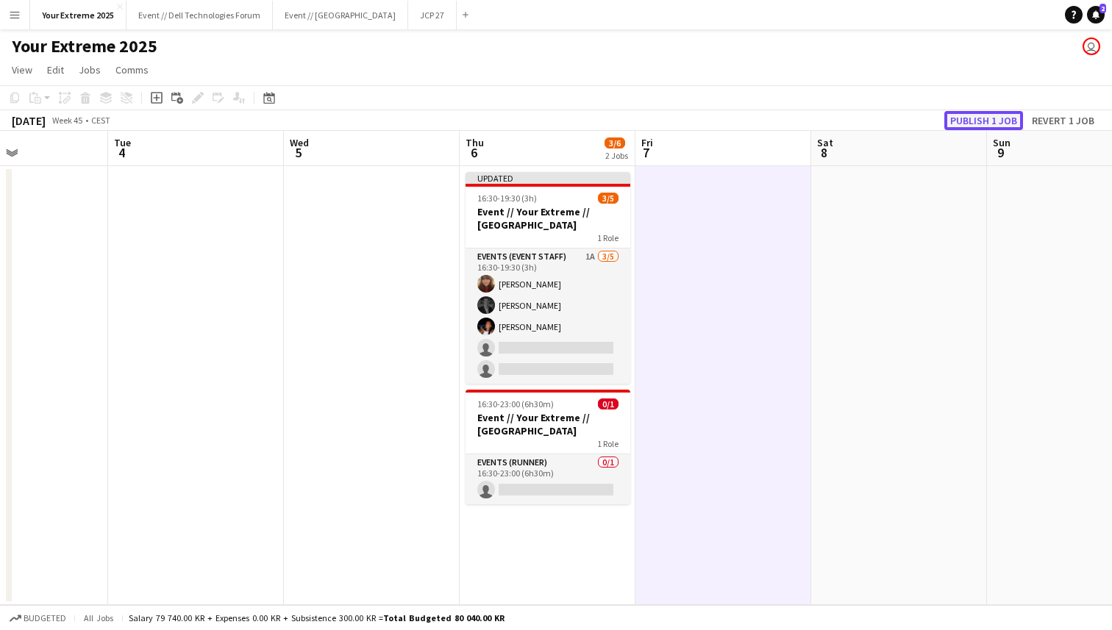
click at [986, 119] on button "Publish 1 job" at bounding box center [983, 120] width 79 height 19
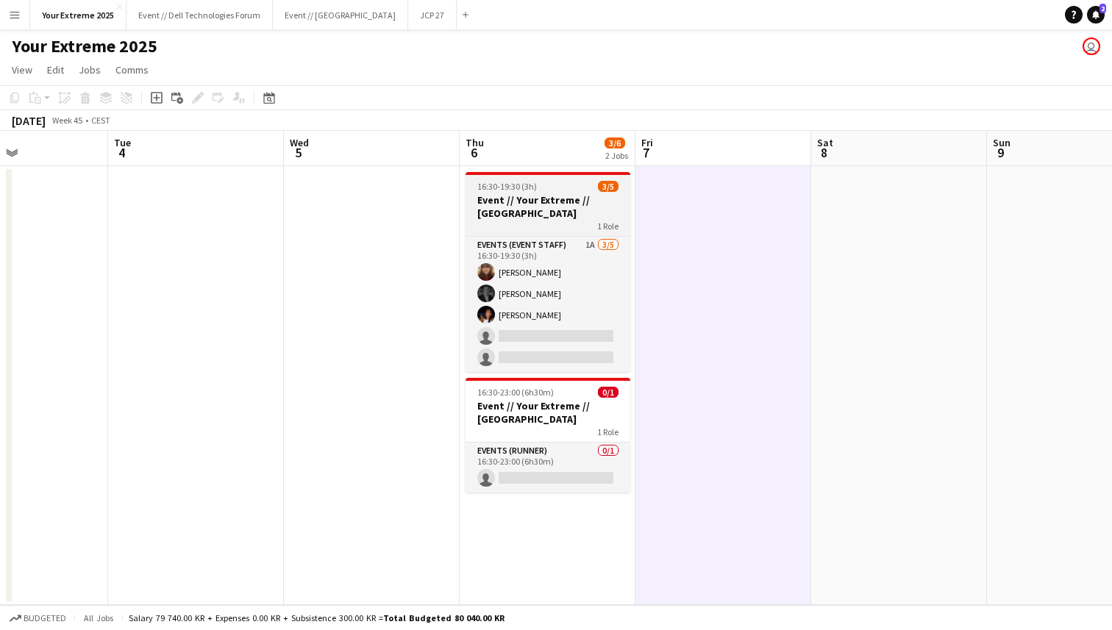
click at [526, 210] on h3 "Event // Your Extreme // [GEOGRAPHIC_DATA]" at bounding box center [548, 206] width 165 height 26
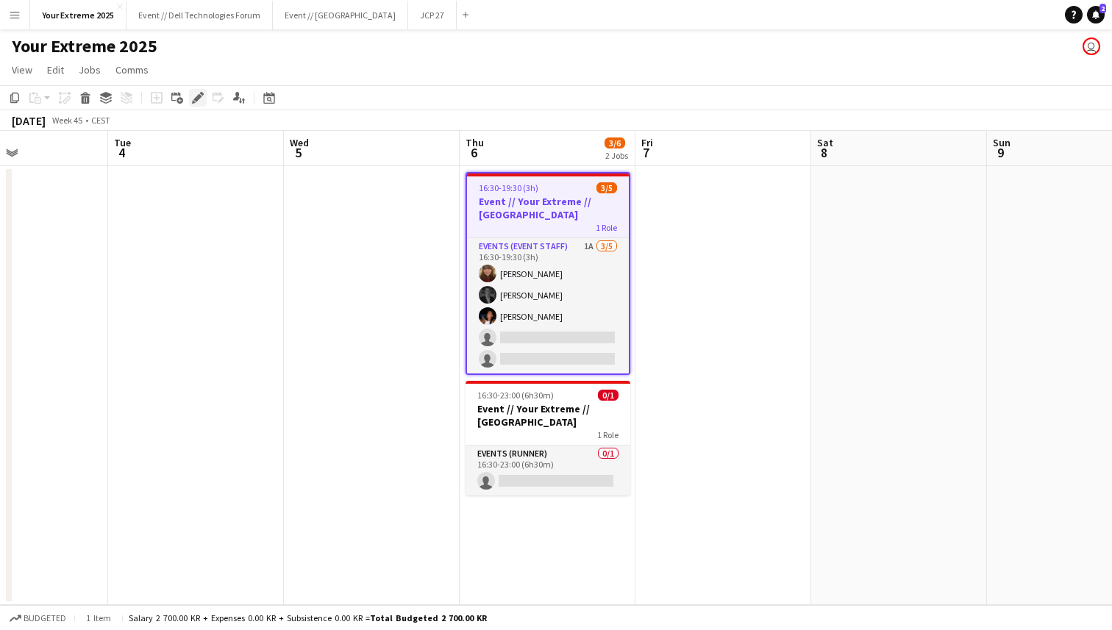
click at [193, 97] on icon "Edit" at bounding box center [198, 98] width 12 height 12
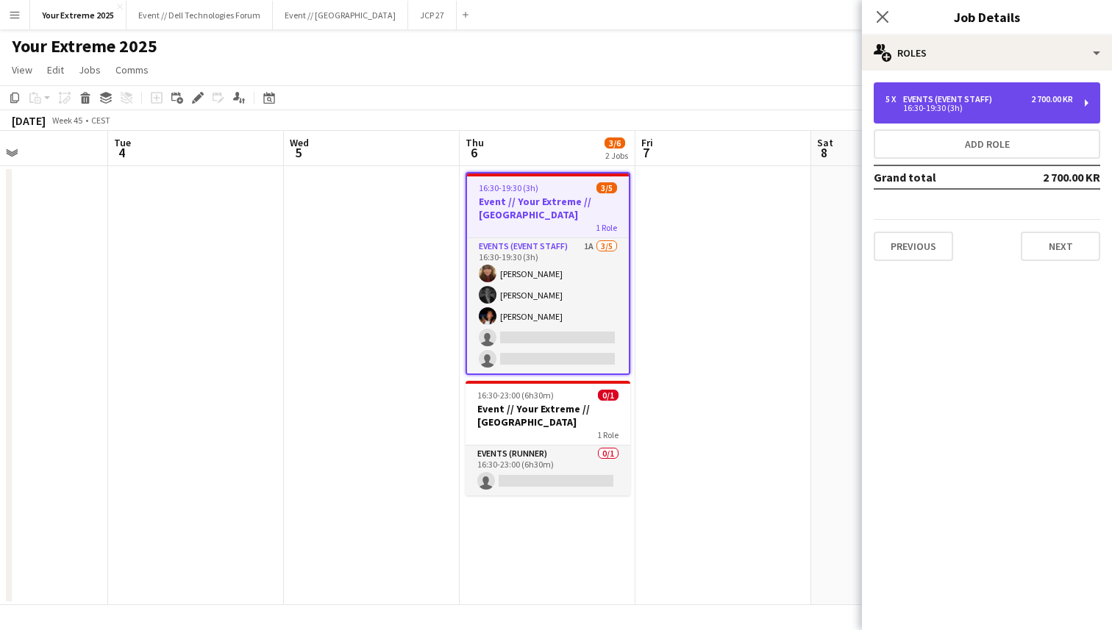
click at [1023, 118] on div "5 x Events (Event Staff) 2 700.00 KR 16:30-19:30 (3h)" at bounding box center [987, 102] width 227 height 41
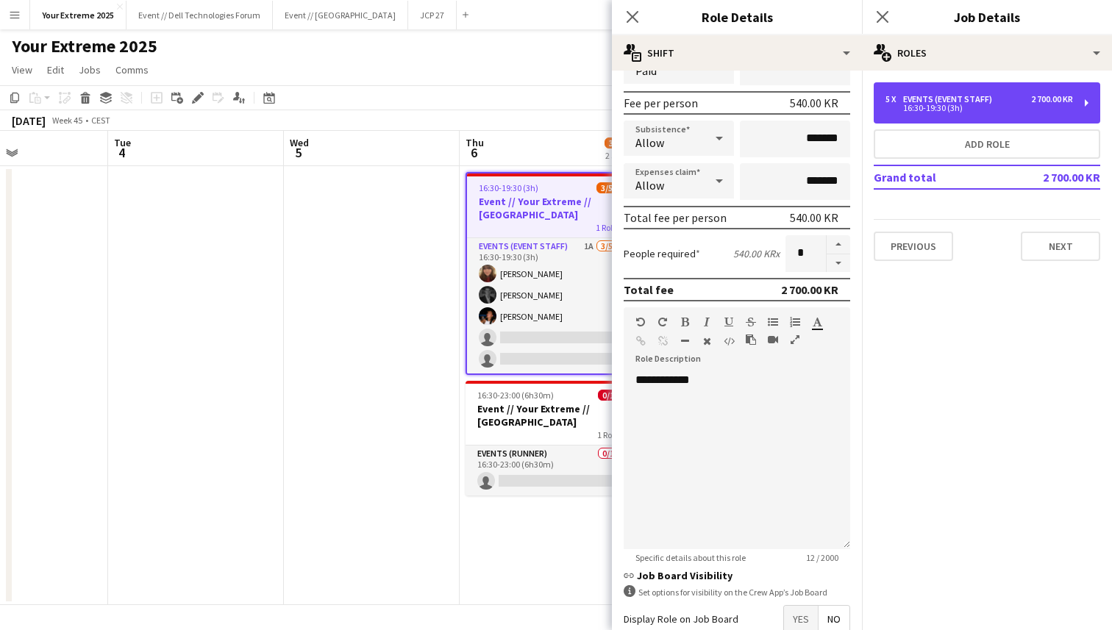
scroll to position [291, 0]
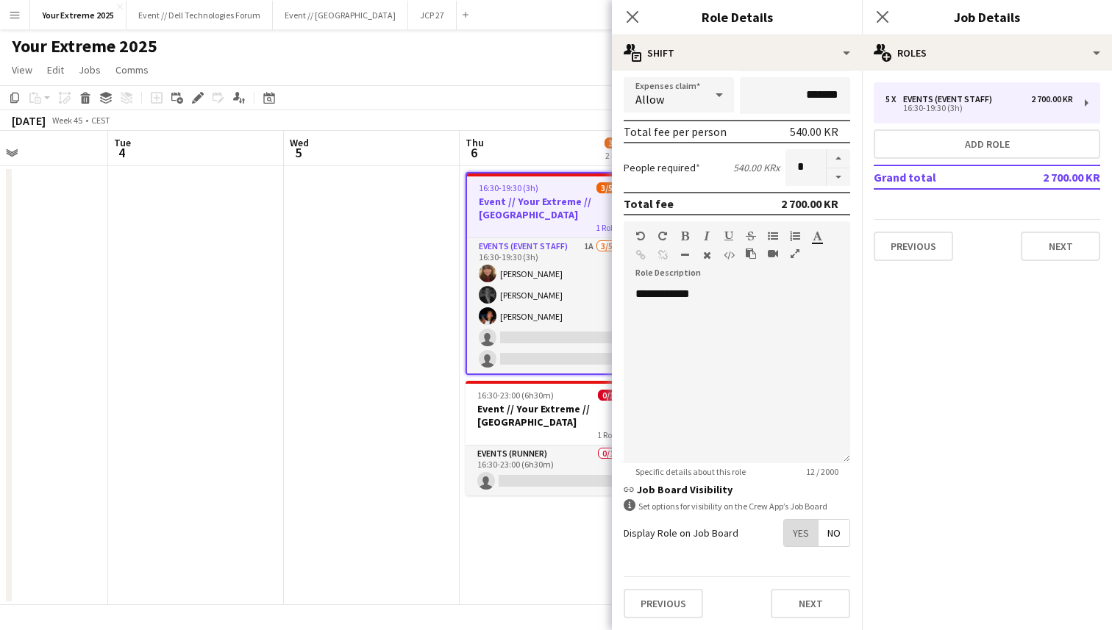
click at [800, 540] on span "Yes" at bounding box center [801, 533] width 34 height 26
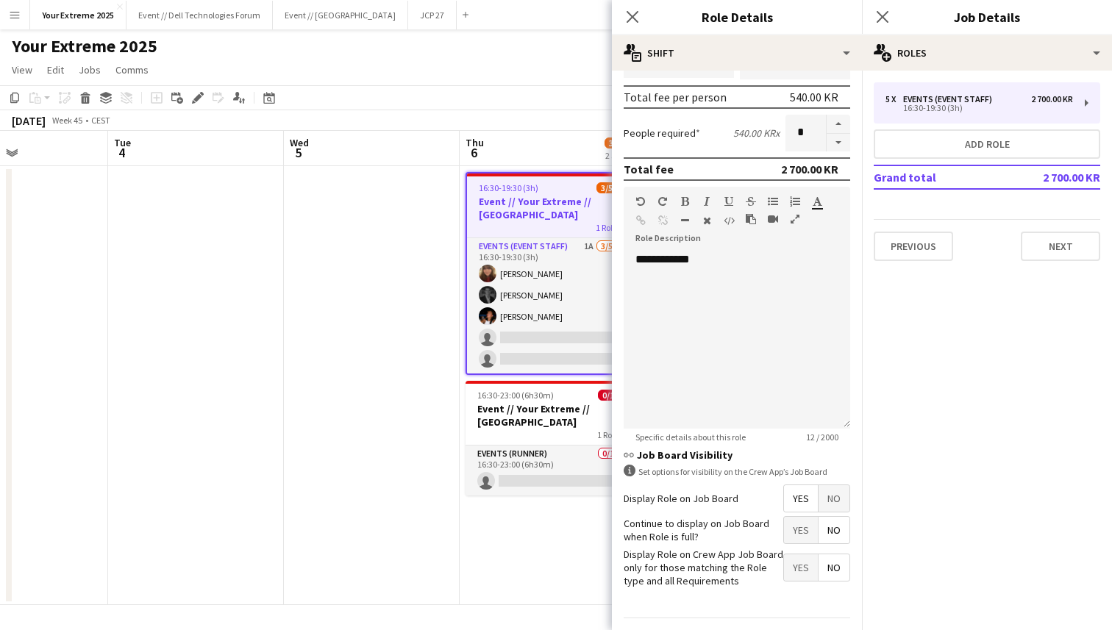
scroll to position [366, 0]
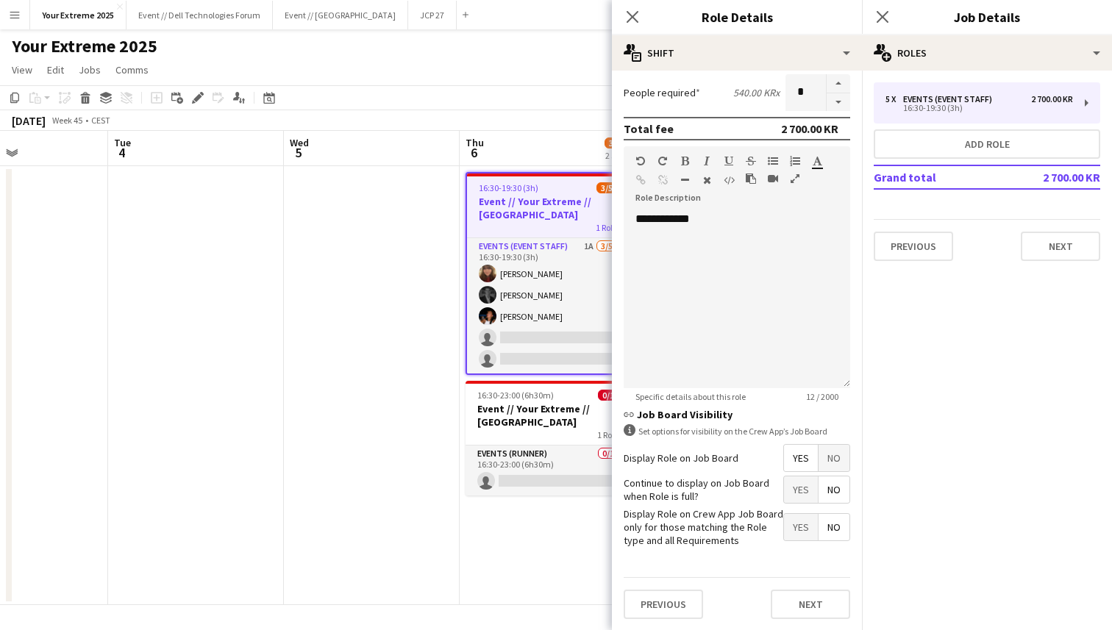
click at [791, 492] on span "Yes" at bounding box center [801, 490] width 34 height 26
click at [818, 605] on button "Next" at bounding box center [810, 604] width 79 height 29
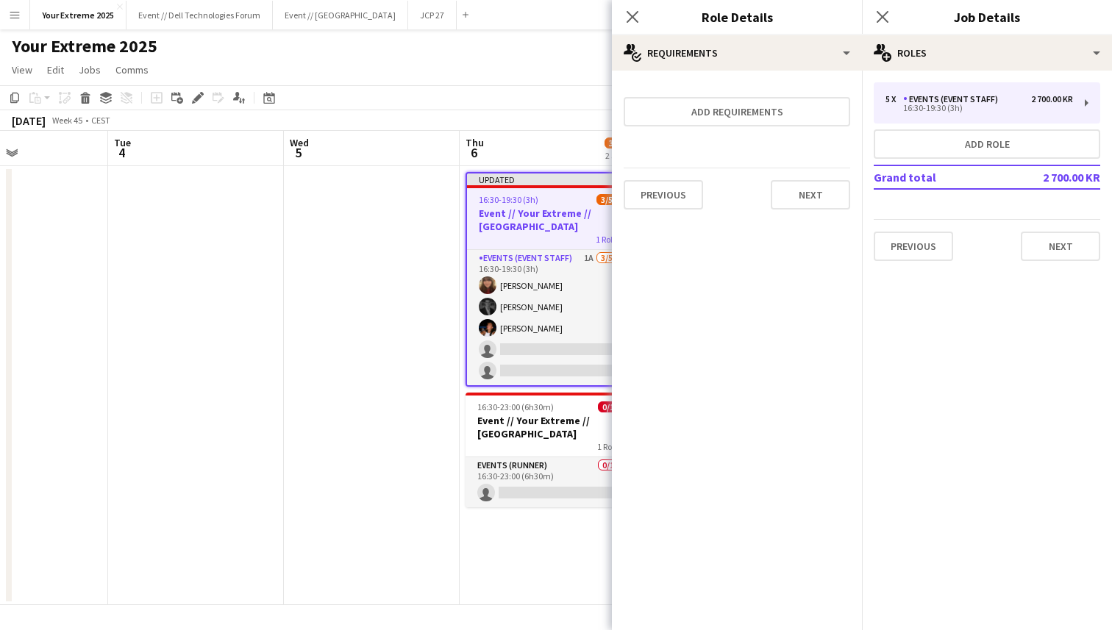
scroll to position [0, 0]
click at [811, 193] on button "Next" at bounding box center [810, 194] width 79 height 29
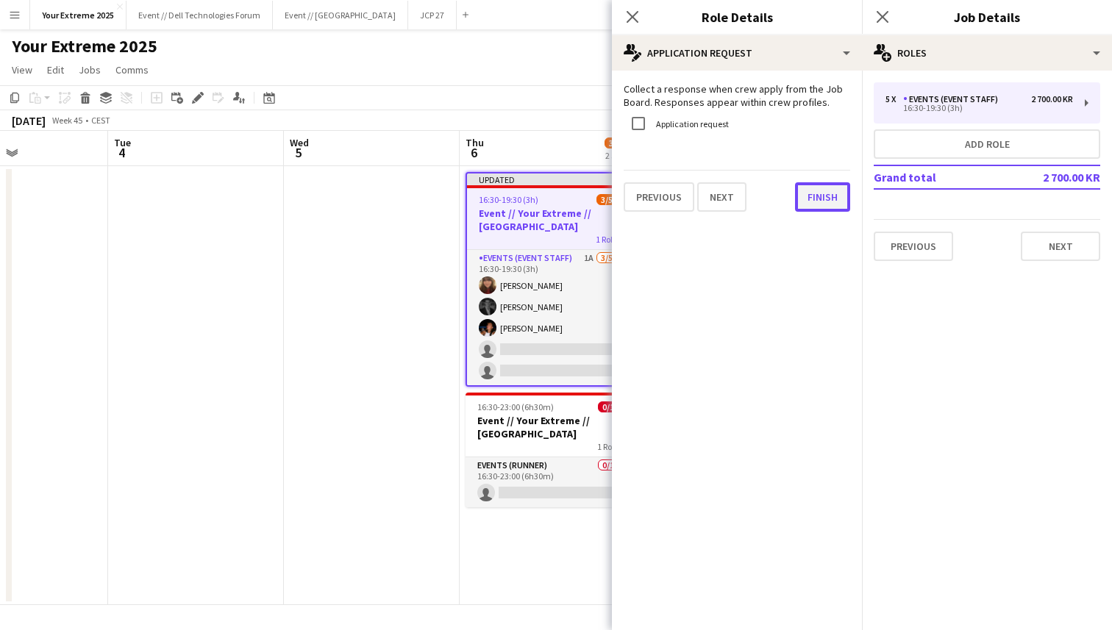
click at [819, 200] on button "Finish" at bounding box center [822, 196] width 55 height 29
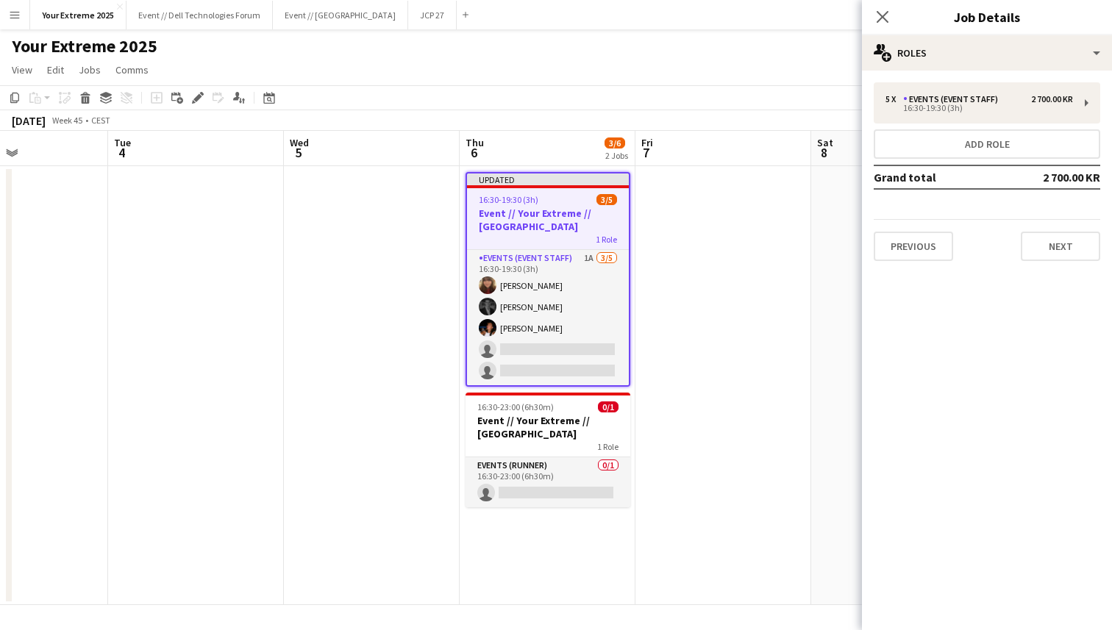
click at [719, 377] on app-date-cell at bounding box center [723, 385] width 176 height 439
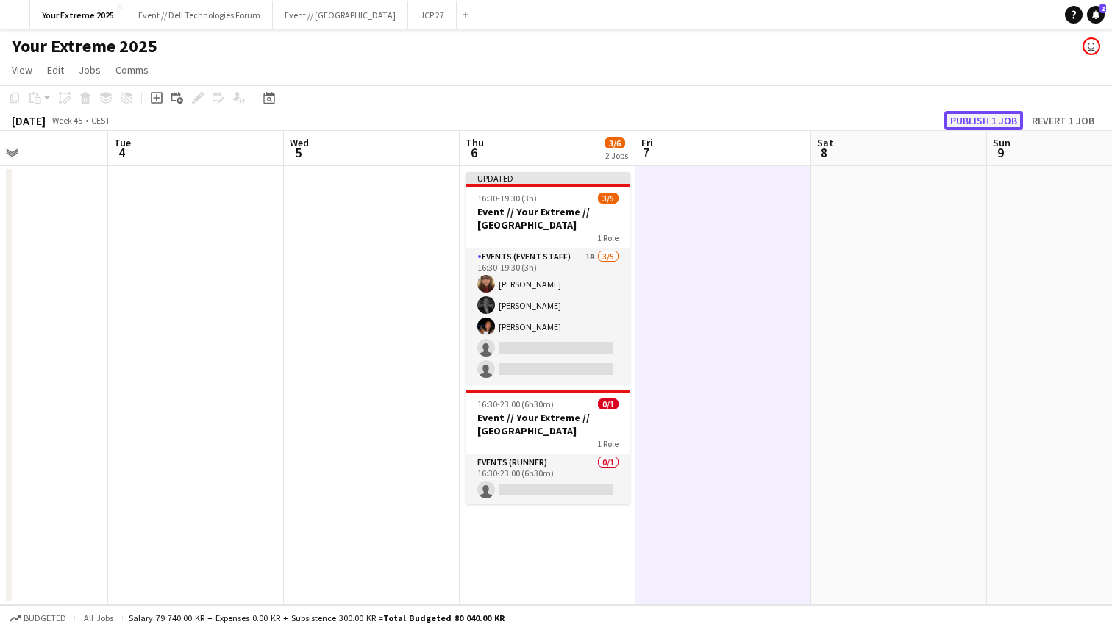
click at [988, 117] on button "Publish 1 job" at bounding box center [983, 120] width 79 height 19
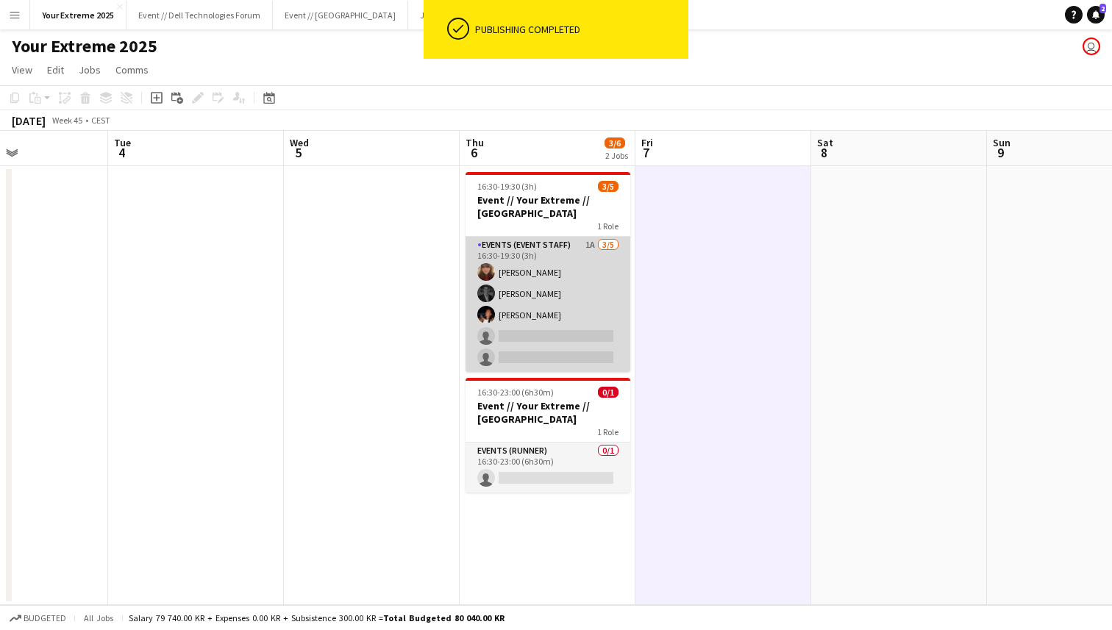
click at [542, 311] on app-card-role "Events (Event Staff) 1A [DATE] 16:30-19:30 (3h) [PERSON_NAME] [PERSON_NAME] [PE…" at bounding box center [548, 304] width 165 height 135
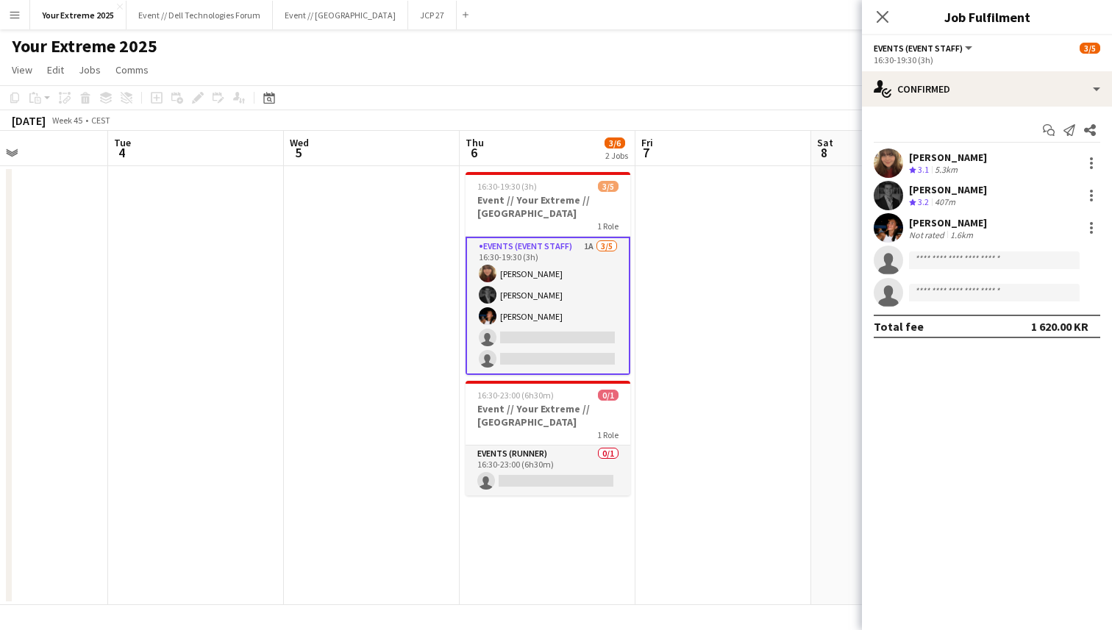
click at [885, 230] on app-user-avatar at bounding box center [888, 227] width 29 height 29
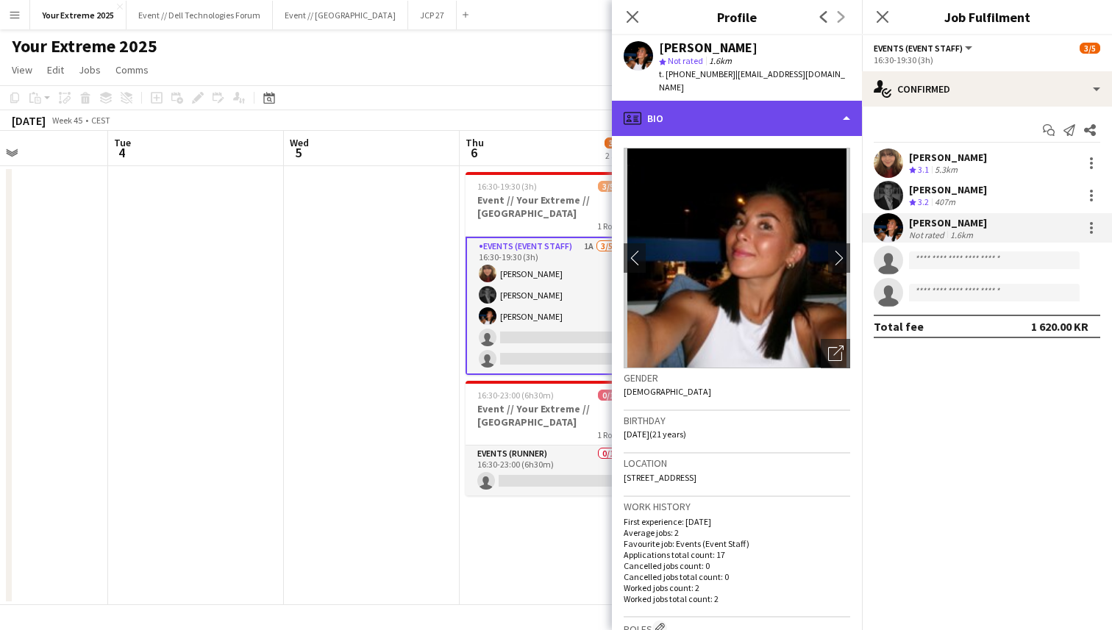
click at [813, 101] on div "profile Bio" at bounding box center [737, 118] width 250 height 35
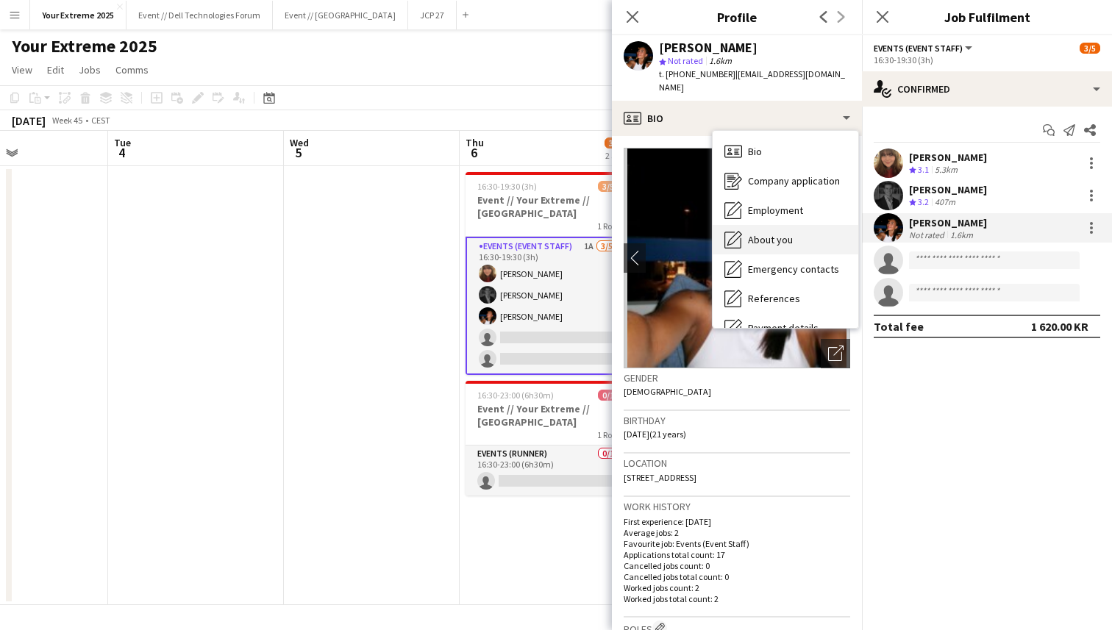
click at [792, 231] on div "About you About you" at bounding box center [786, 239] width 146 height 29
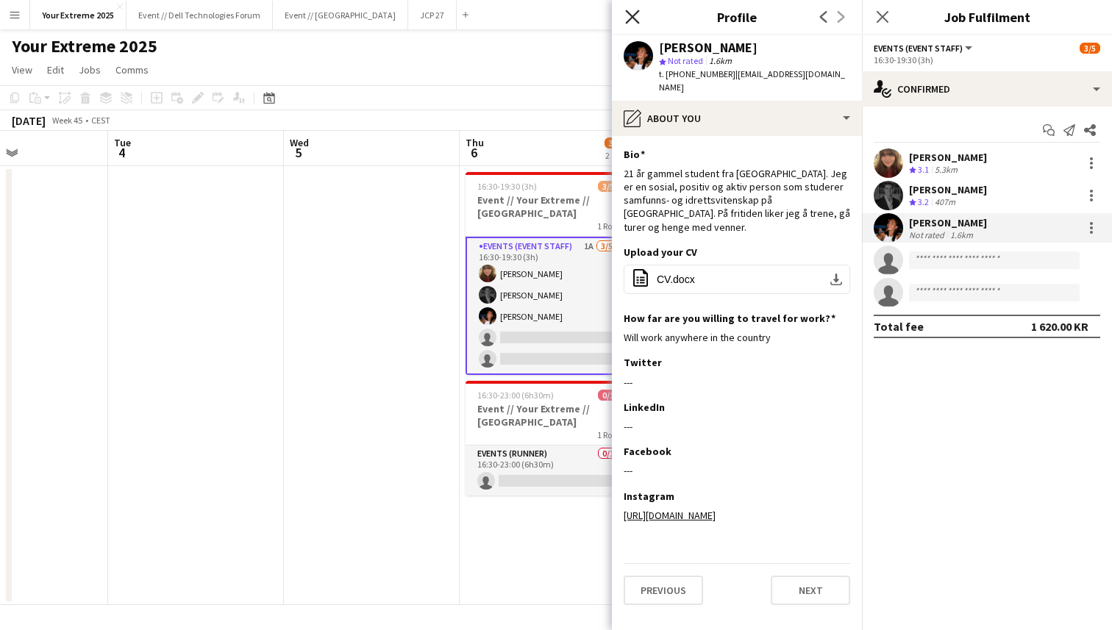
click at [635, 16] on icon "Close pop-in" at bounding box center [632, 17] width 14 height 14
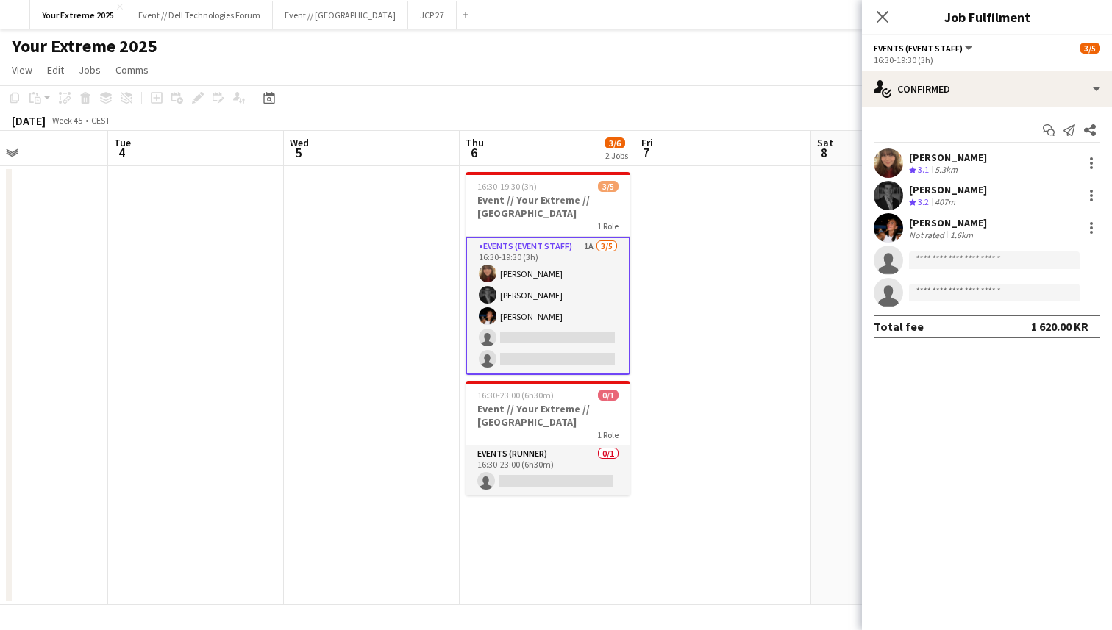
click at [763, 291] on app-date-cell at bounding box center [723, 385] width 176 height 439
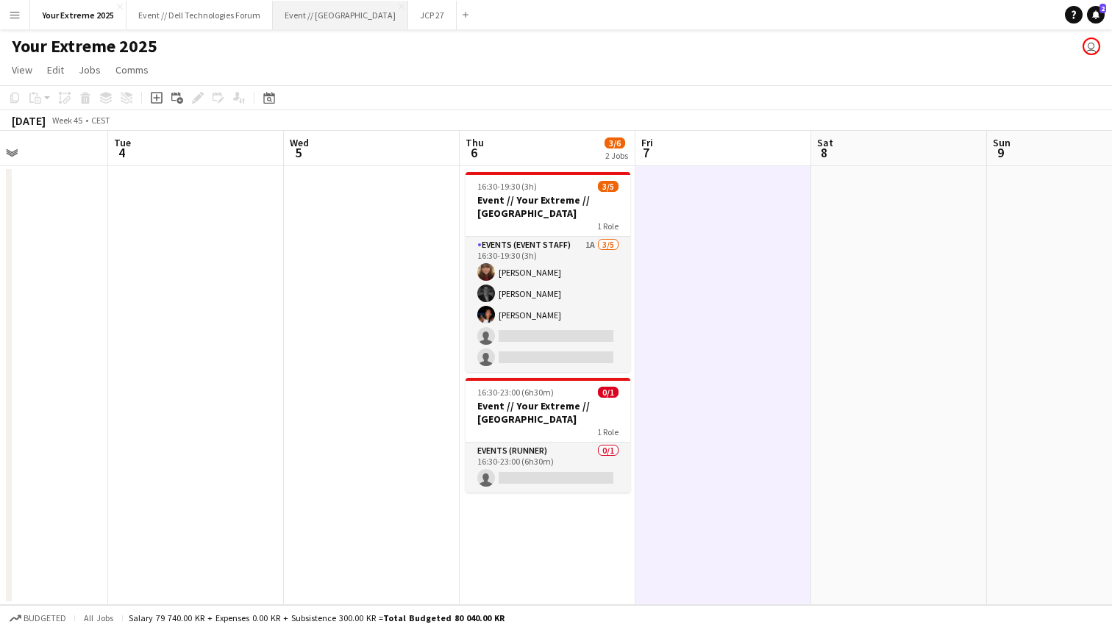
click at [322, 20] on button "Event // [GEOGRAPHIC_DATA]" at bounding box center [340, 15] width 135 height 29
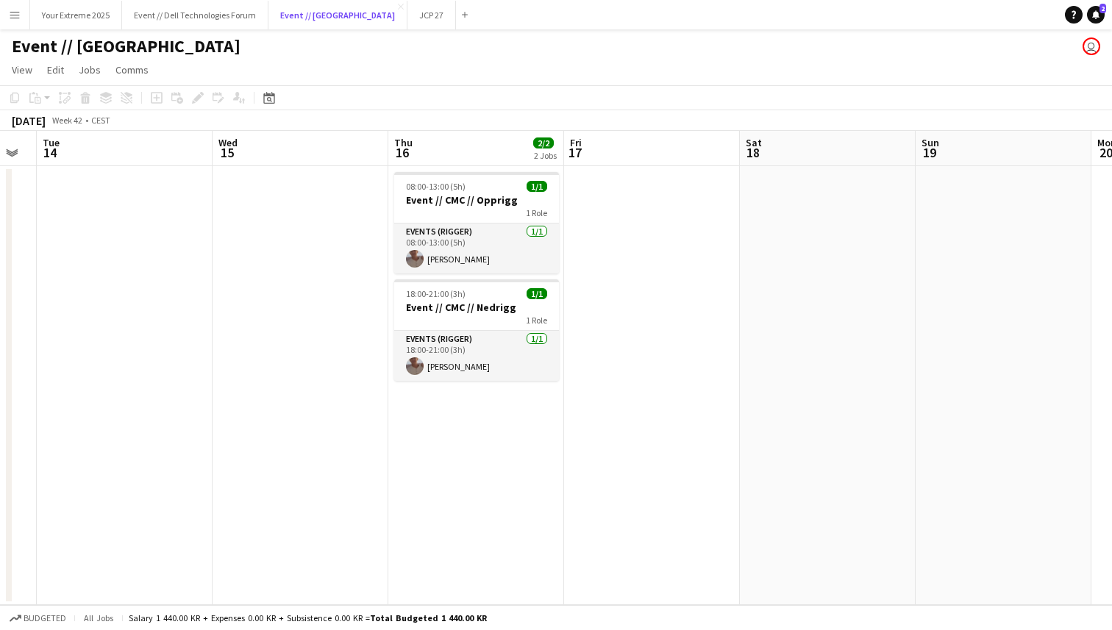
scroll to position [0, 673]
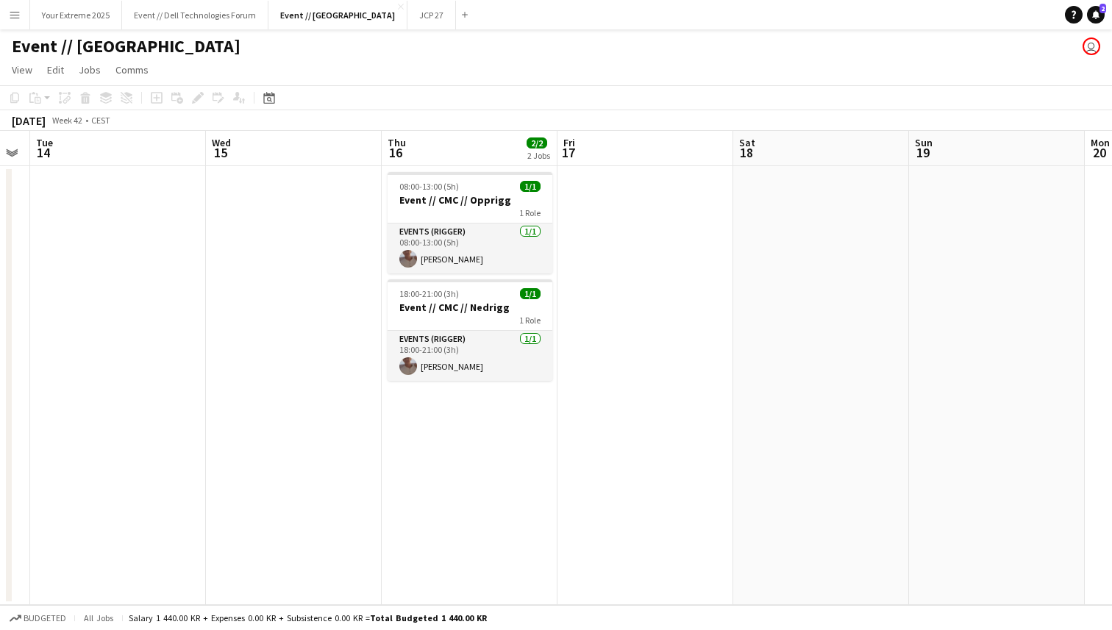
click at [416, 50] on div "Event // [GEOGRAPHIC_DATA] user" at bounding box center [556, 43] width 1112 height 28
click at [213, 15] on button "Event // Dell Technologies Forum Close" at bounding box center [195, 15] width 146 height 29
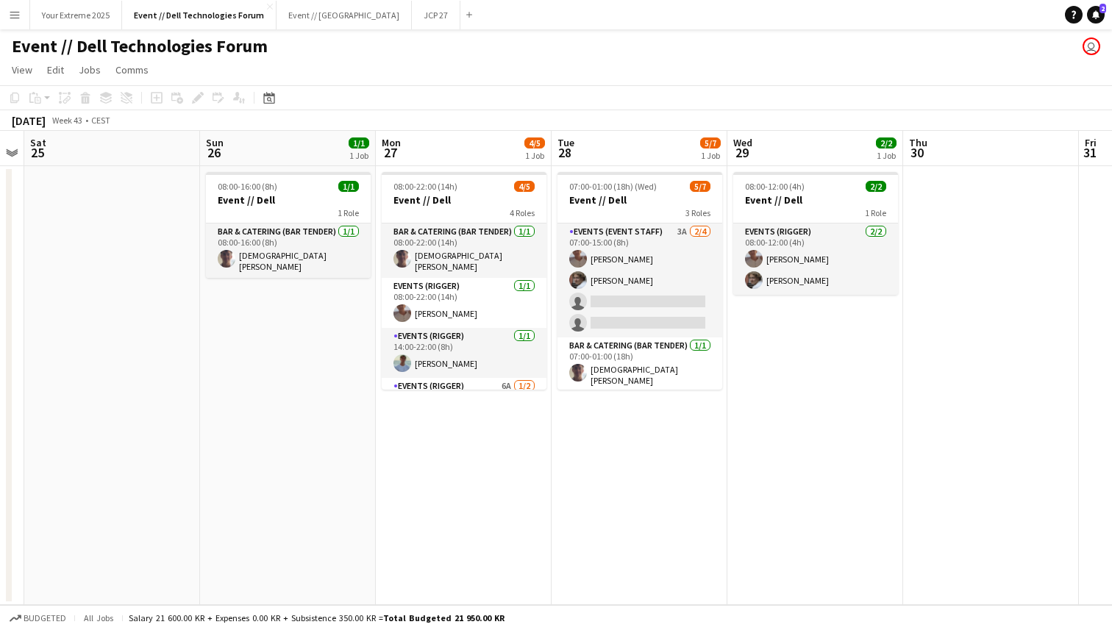
click at [952, 395] on app-date-cell at bounding box center [991, 385] width 176 height 439
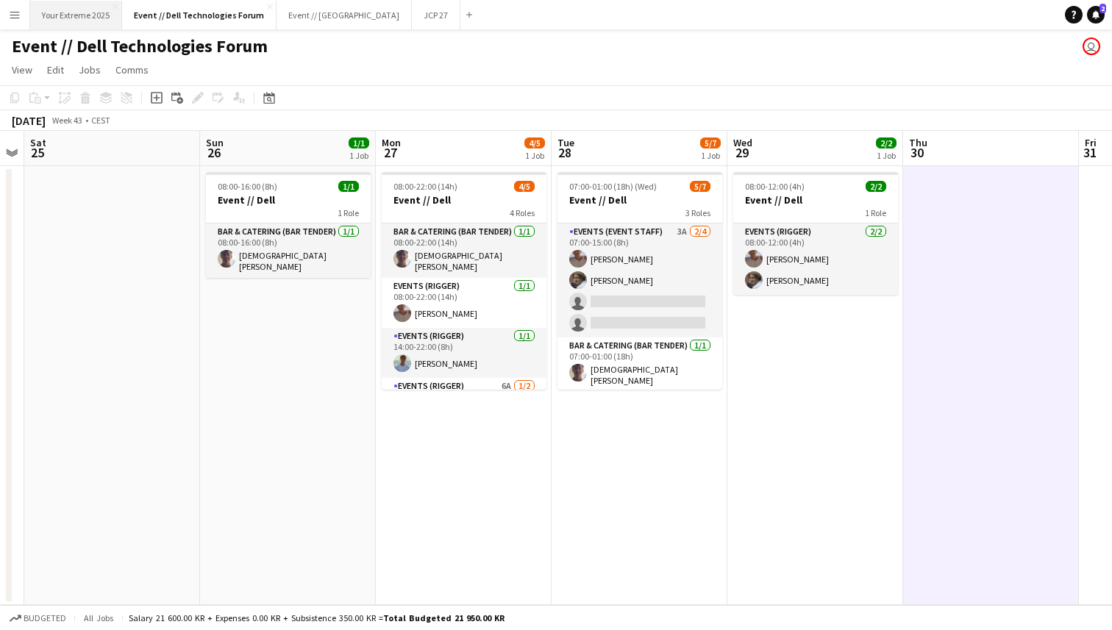
click at [81, 17] on button "Your Extreme 2025 Close" at bounding box center [76, 15] width 92 height 29
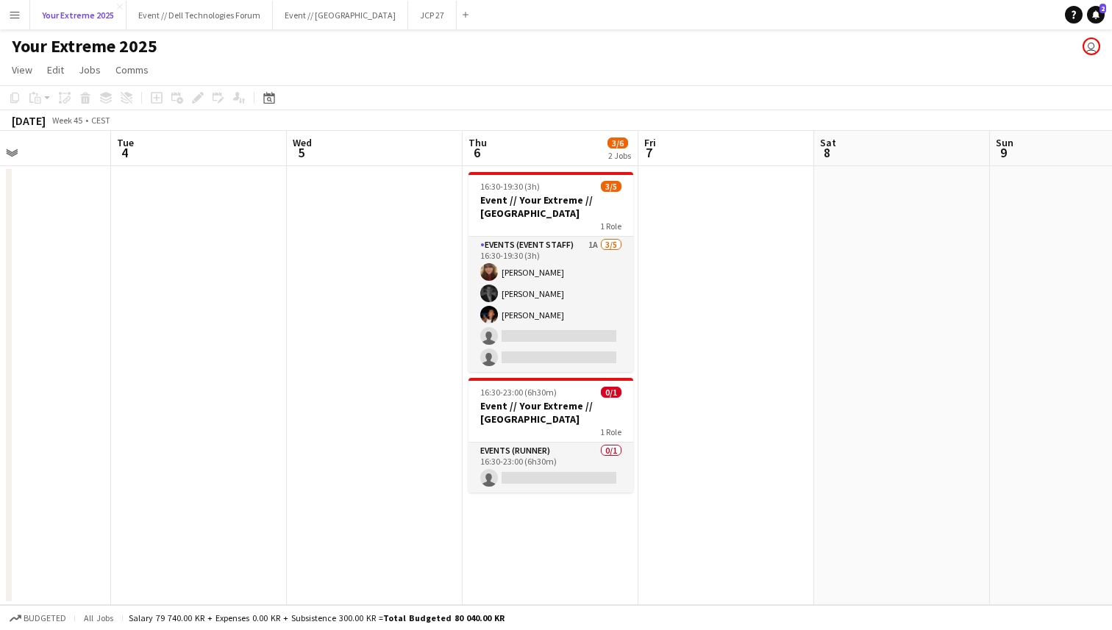
scroll to position [0, 418]
click at [356, 324] on app-date-cell at bounding box center [373, 385] width 176 height 439
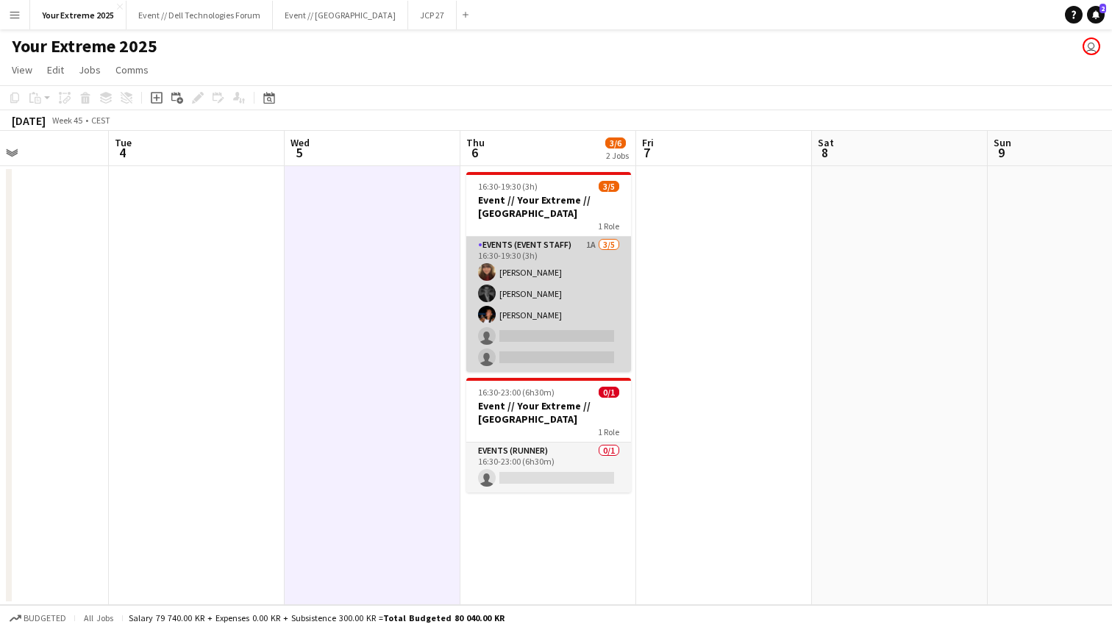
click at [534, 287] on app-card-role "Events (Event Staff) 1A [DATE] 16:30-19:30 (3h) [PERSON_NAME] [PERSON_NAME] [PE…" at bounding box center [548, 304] width 165 height 135
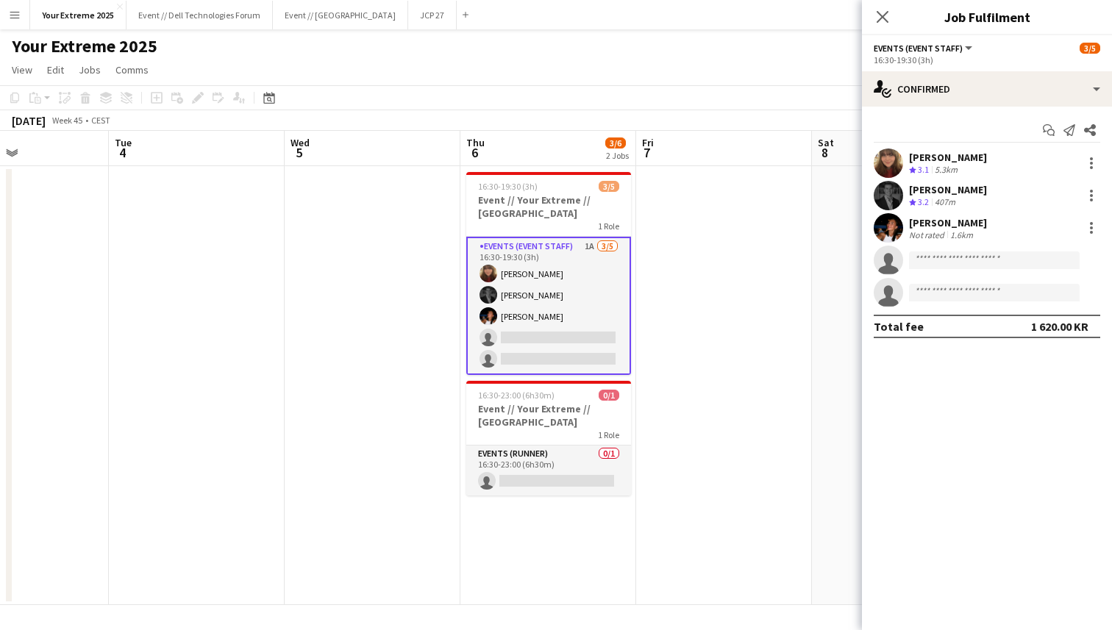
click at [895, 190] on app-user-avatar at bounding box center [888, 195] width 29 height 29
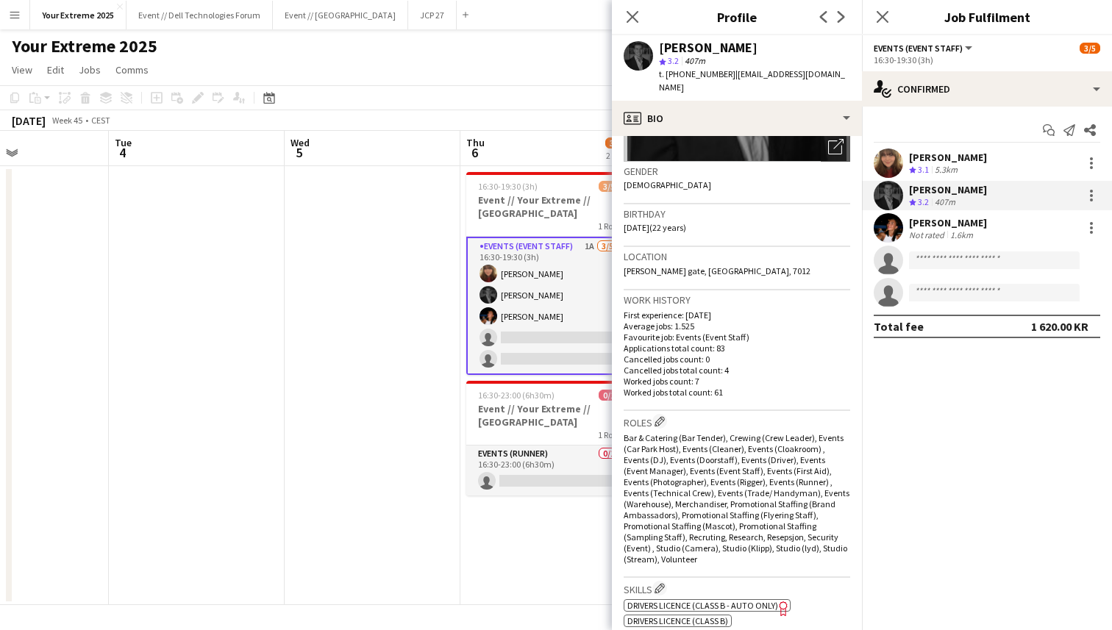
scroll to position [0, 0]
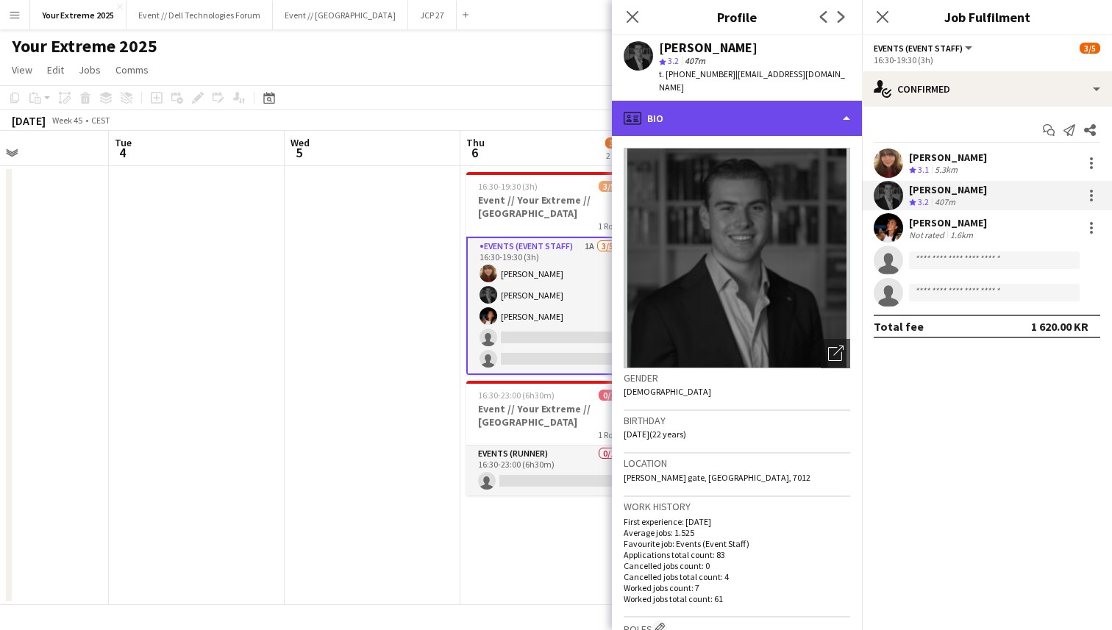
click at [814, 107] on div "profile Bio" at bounding box center [737, 118] width 250 height 35
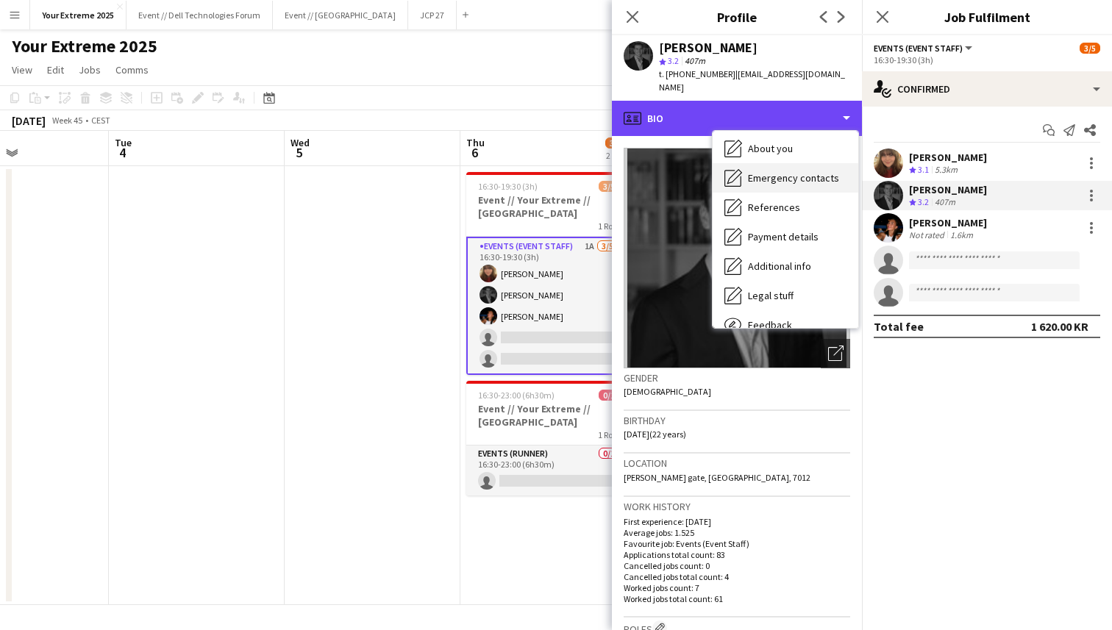
scroll to position [138, 0]
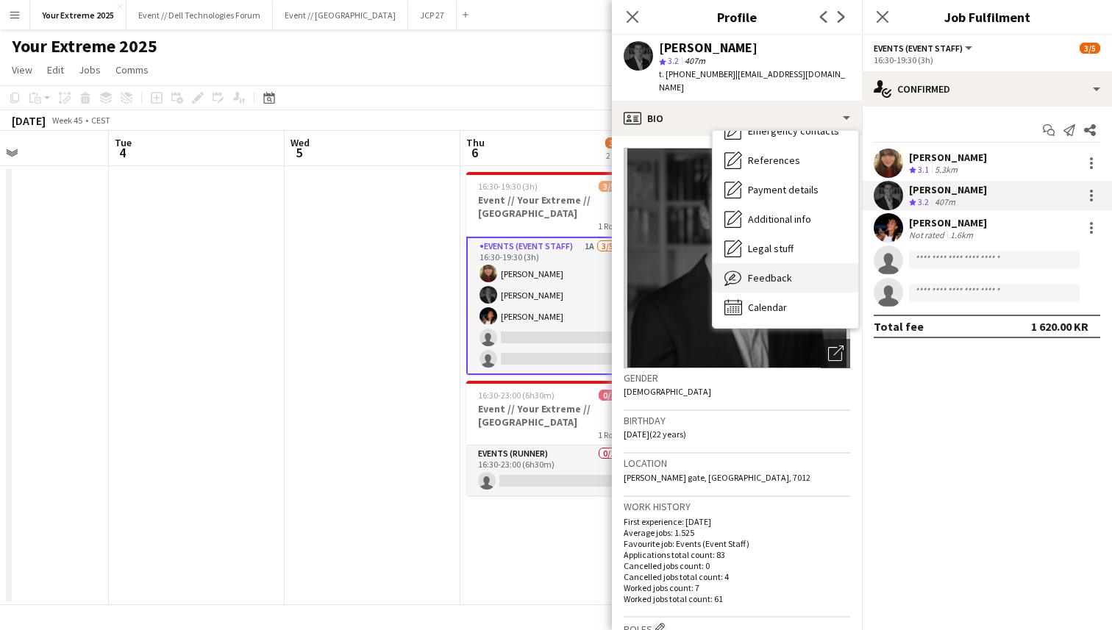
click at [784, 271] on span "Feedback" at bounding box center [770, 277] width 44 height 13
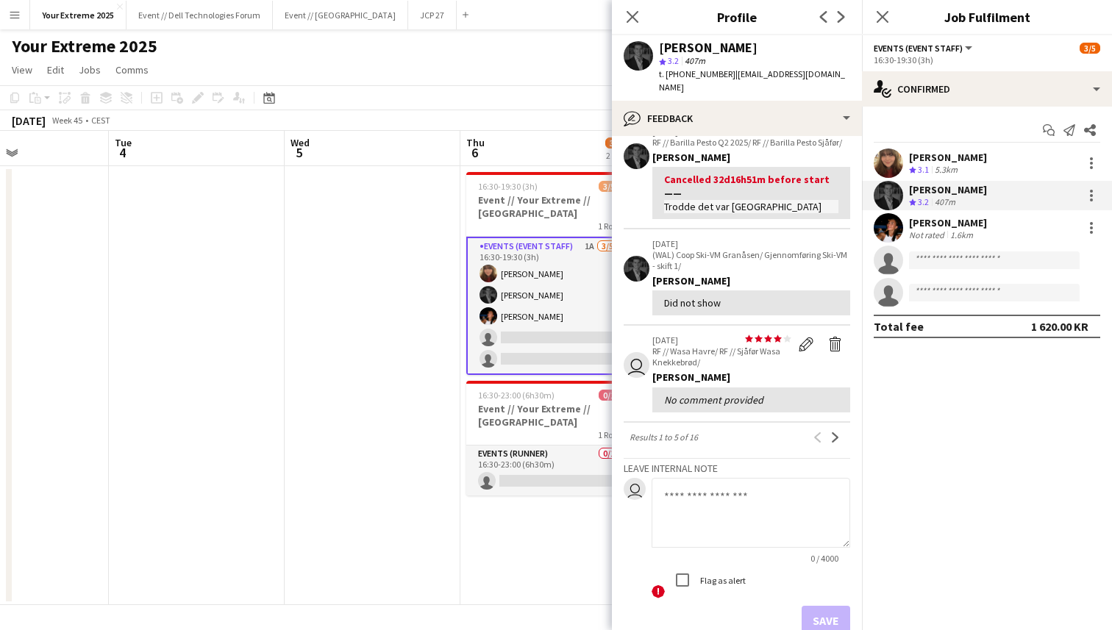
scroll to position [377, 0]
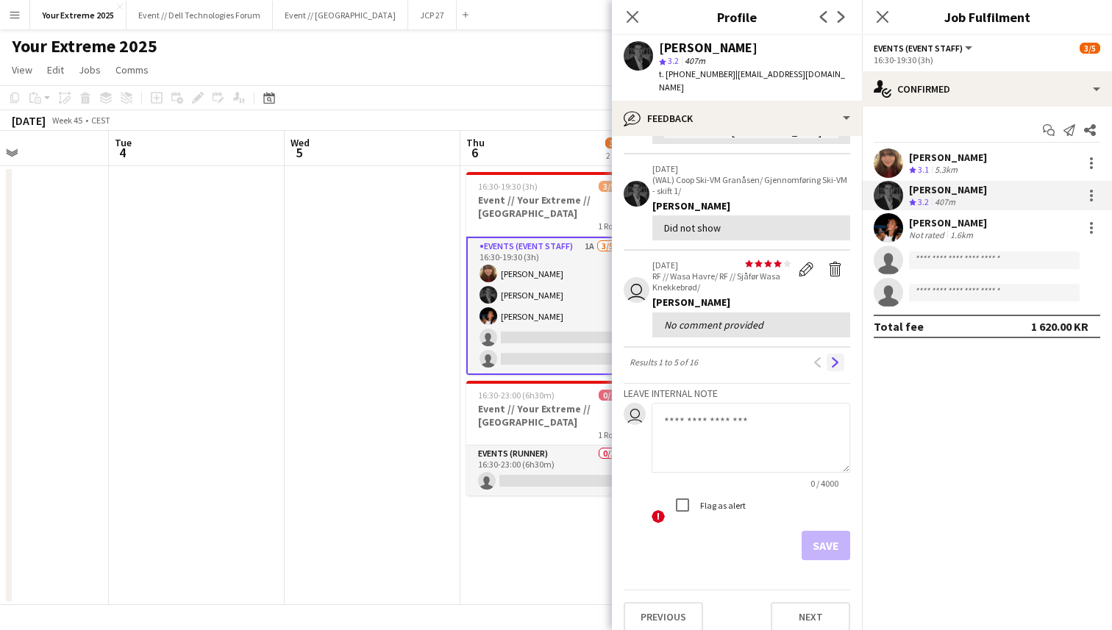
click at [830, 354] on button "Next" at bounding box center [836, 363] width 18 height 18
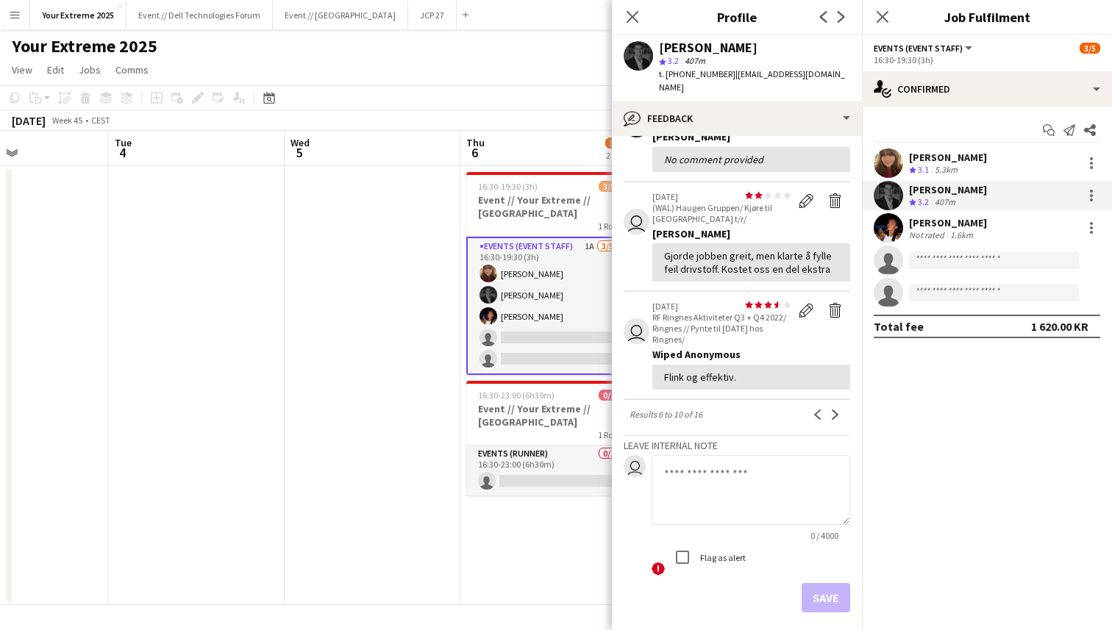
scroll to position [303, 0]
click at [833, 408] on app-icon "Next" at bounding box center [835, 413] width 10 height 10
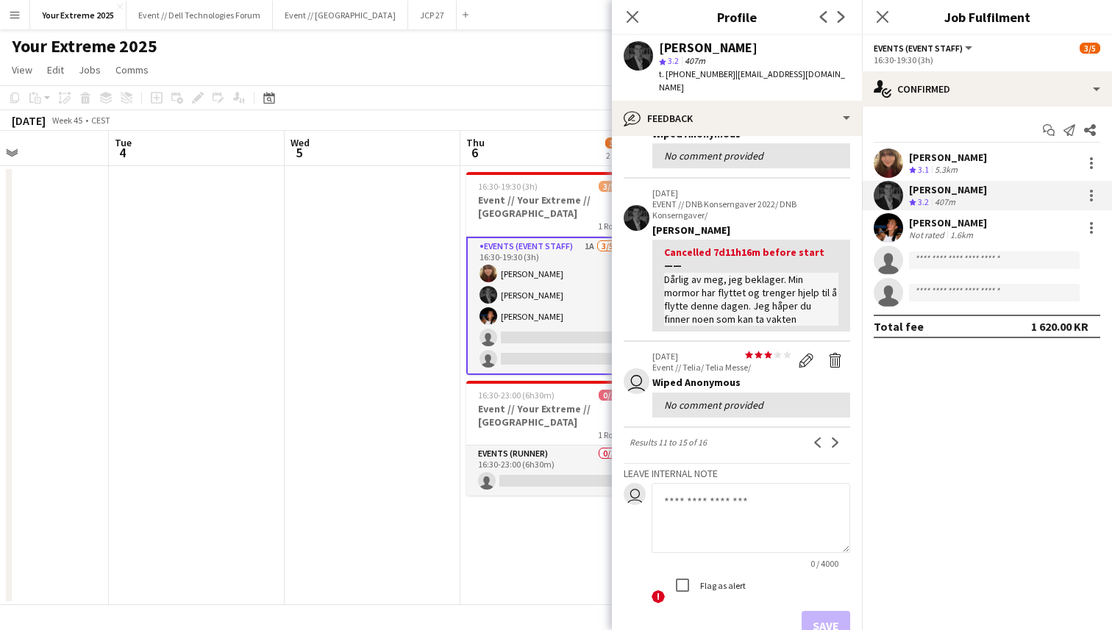
scroll to position [330, 0]
click at [838, 437] on app-icon "Next" at bounding box center [835, 442] width 10 height 10
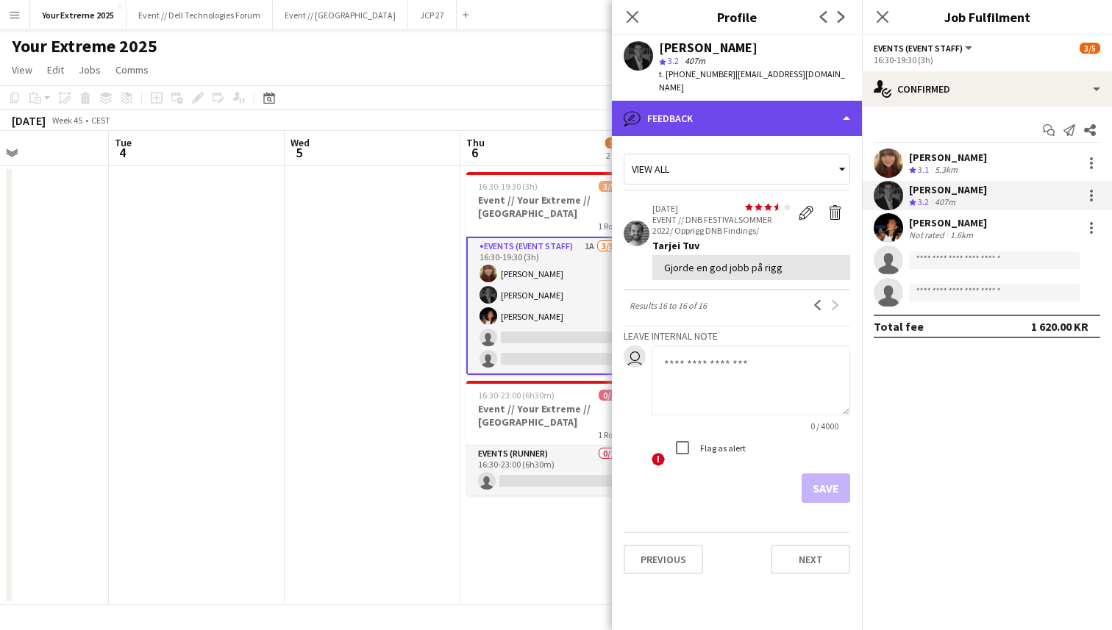
click at [813, 111] on div "bubble-pencil Feedback" at bounding box center [737, 118] width 250 height 35
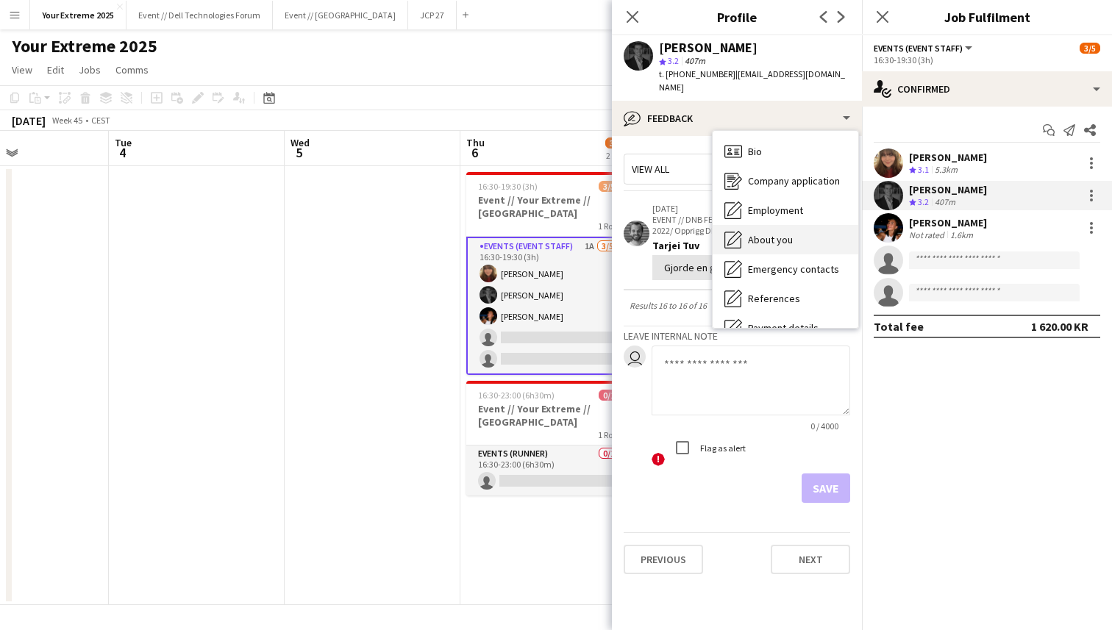
click at [777, 233] on span "About you" at bounding box center [770, 239] width 45 height 13
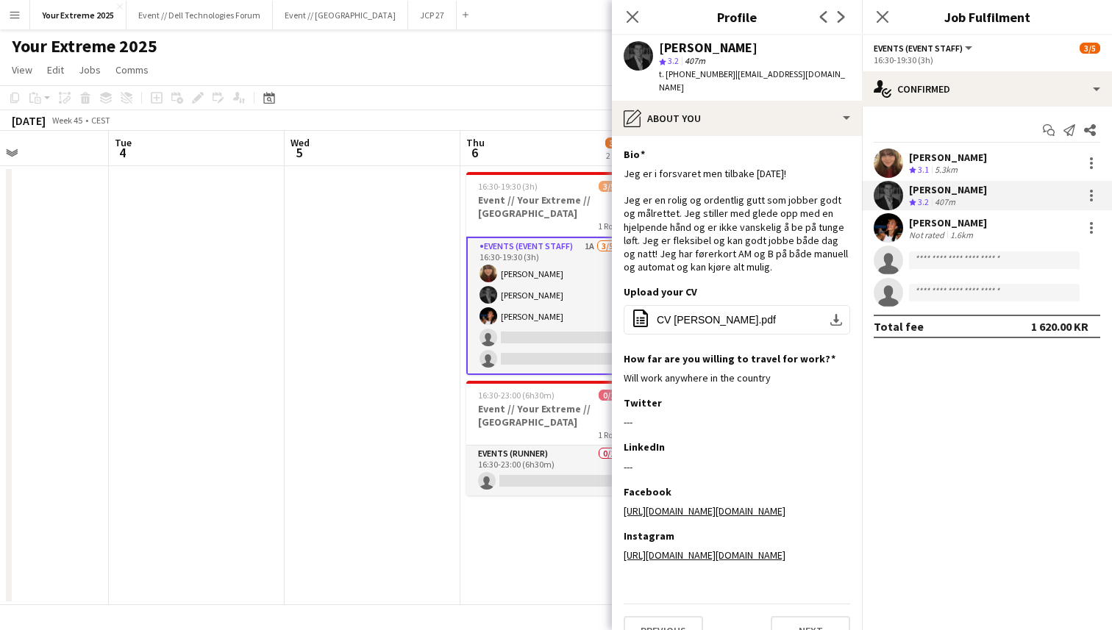
click at [405, 326] on app-date-cell at bounding box center [373, 385] width 176 height 439
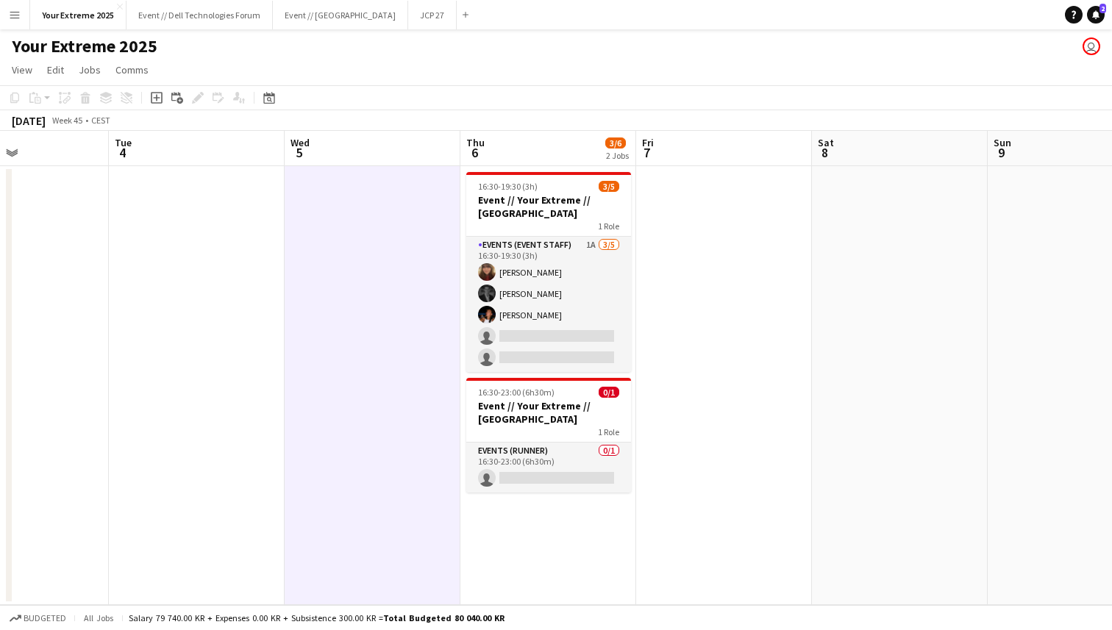
click at [182, 326] on app-date-cell at bounding box center [197, 385] width 176 height 439
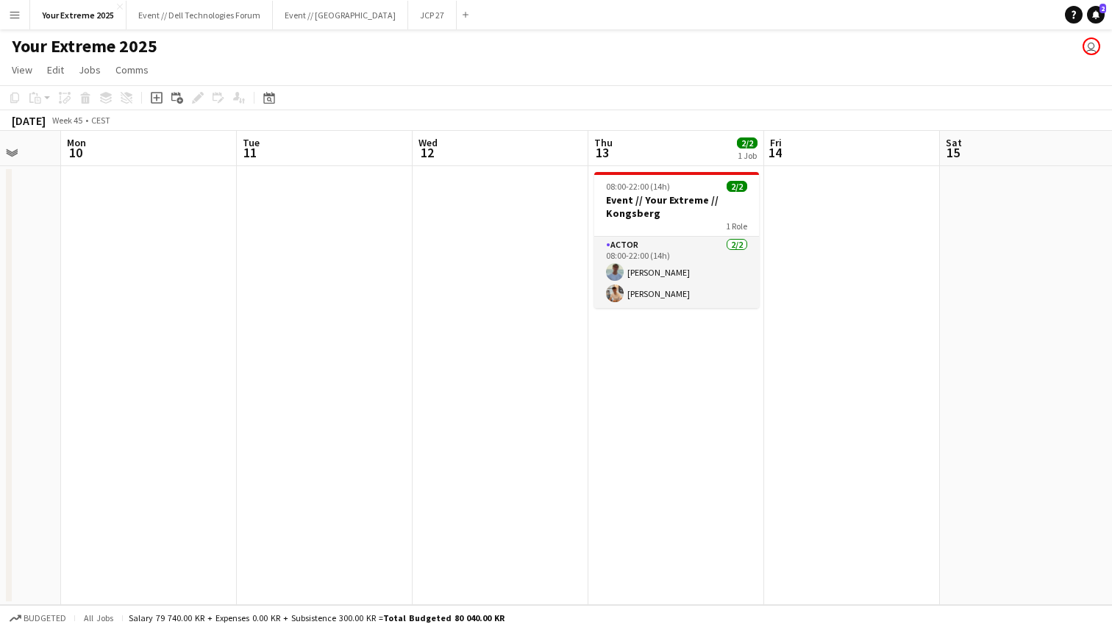
scroll to position [0, 477]
